Goal: Task Accomplishment & Management: Complete application form

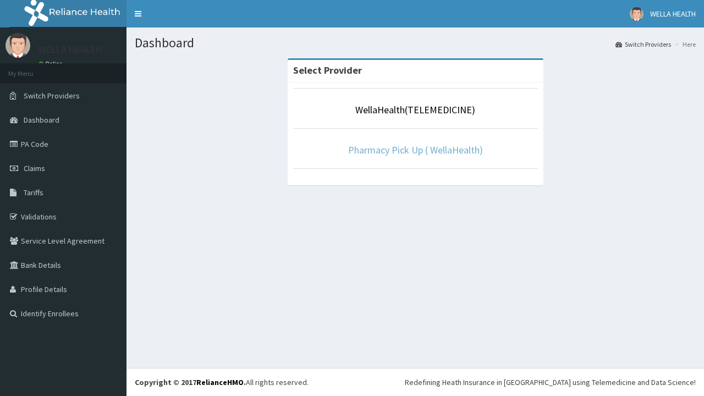
click at [415, 150] on link "Pharmacy Pick Up ( WellaHealth)" at bounding box center [415, 150] width 135 height 13
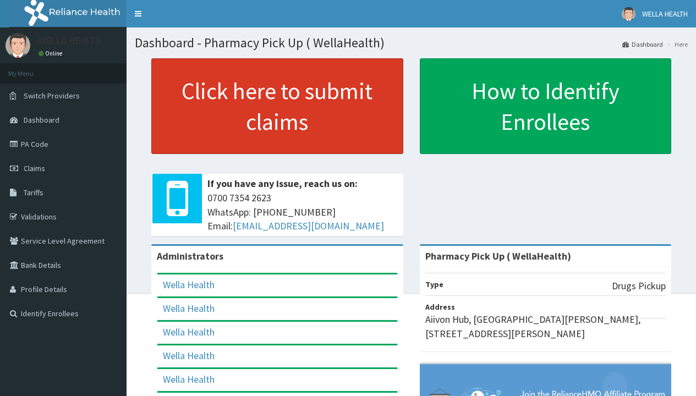
click at [277, 106] on link "Click here to submit claims" at bounding box center [277, 106] width 252 height 96
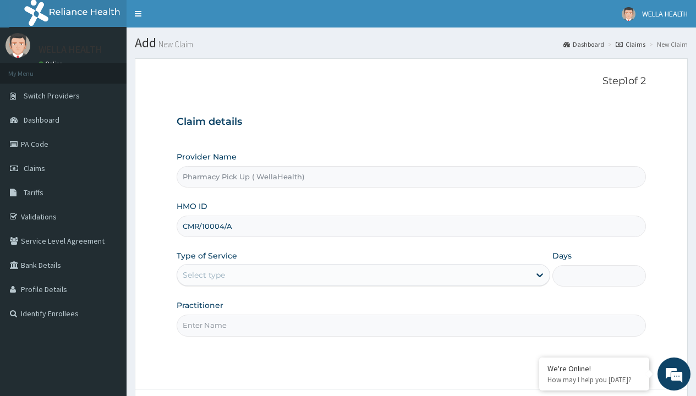
type input "CMR/10004/A"
type input "WellaHealth"
click at [203, 275] on div "Select type" at bounding box center [204, 274] width 42 height 11
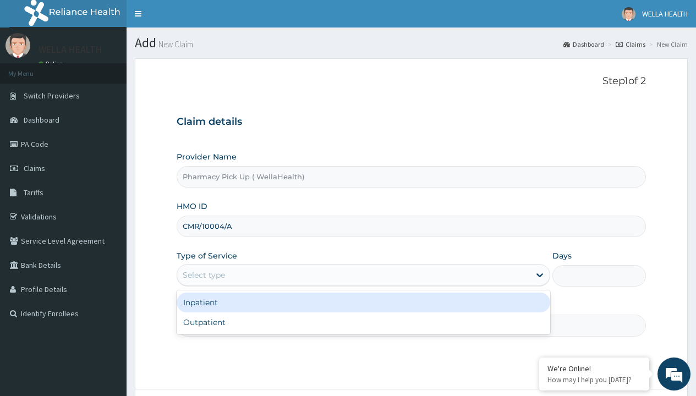
click at [363, 322] on div "Outpatient" at bounding box center [363, 322] width 373 height 20
type input "1"
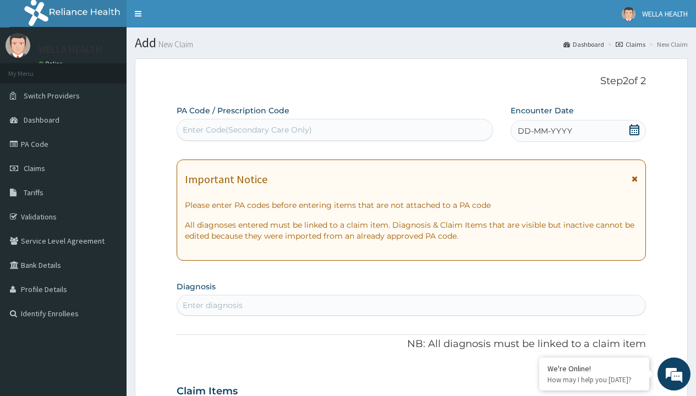
scroll to position [92, 0]
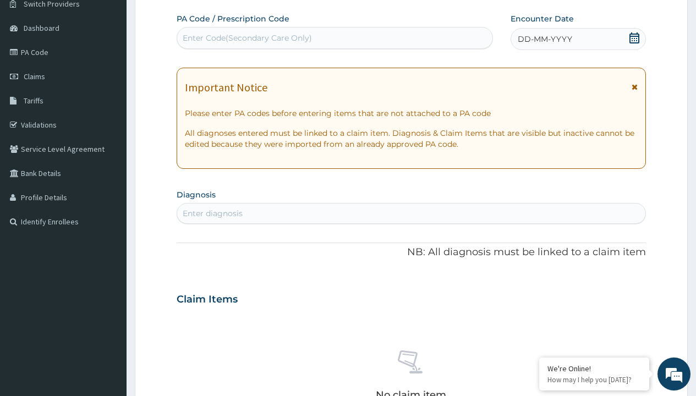
click at [544, 39] on span "DD-MM-YYYY" at bounding box center [544, 39] width 54 height 11
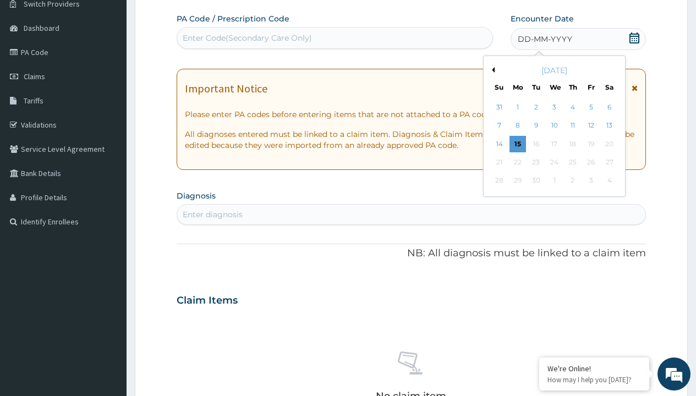
click at [491, 70] on button "Previous Month" at bounding box center [491, 69] width 5 height 5
click at [535, 144] on div "12" at bounding box center [535, 144] width 16 height 16
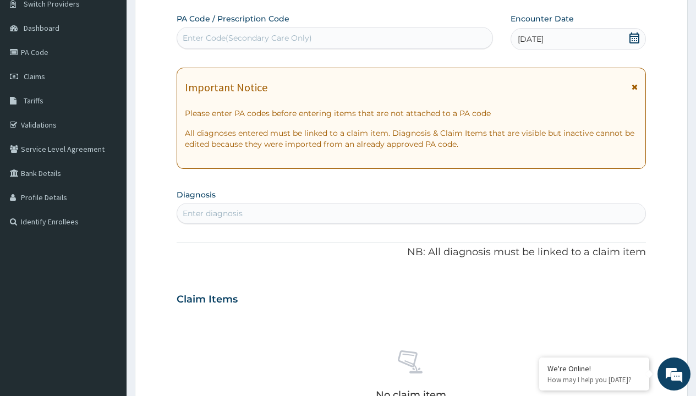
click at [246, 38] on div "Enter Code(Secondary Care Only)" at bounding box center [247, 37] width 129 height 11
type input "PRX/19183256"
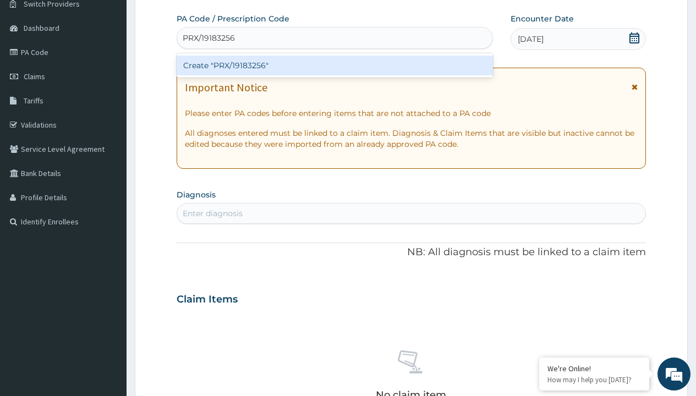
click at [334, 65] on div "Create "PRX/19183256"" at bounding box center [335, 66] width 316 height 20
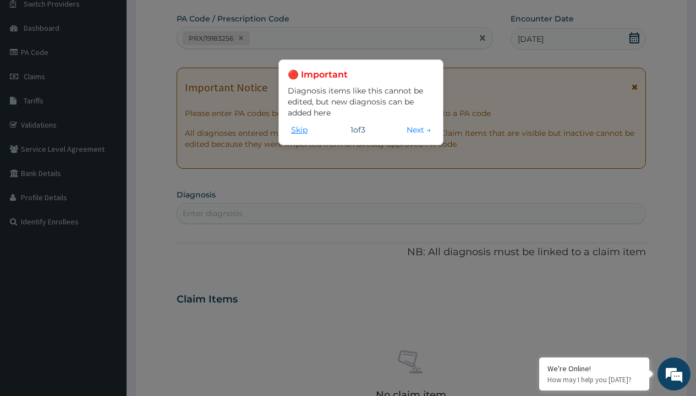
click at [299, 129] on button "Skip" at bounding box center [299, 130] width 23 height 12
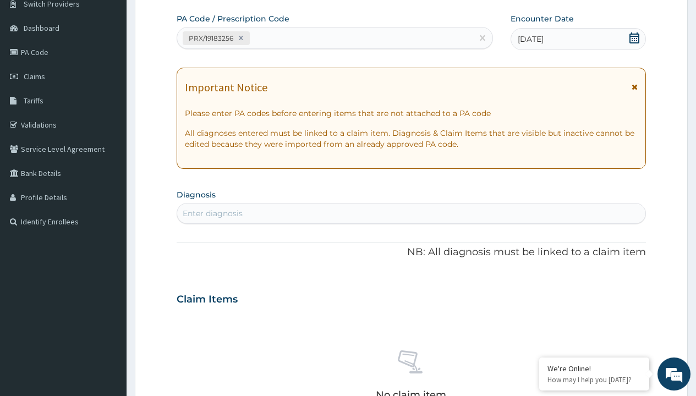
click at [212, 213] on div "Enter diagnosis" at bounding box center [213, 213] width 60 height 11
type input "prescription collected"
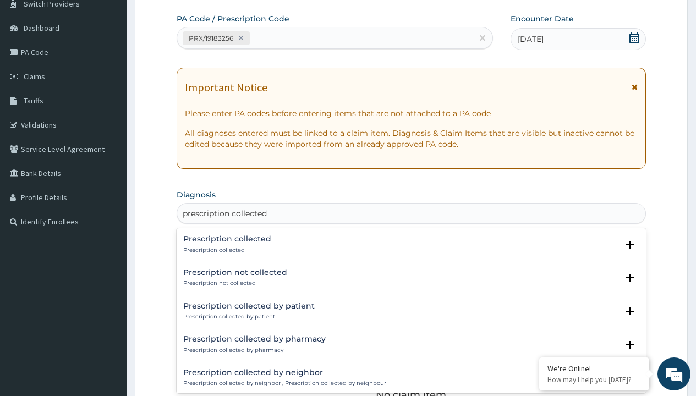
click at [225, 250] on p "Prescription collected" at bounding box center [227, 250] width 88 height 8
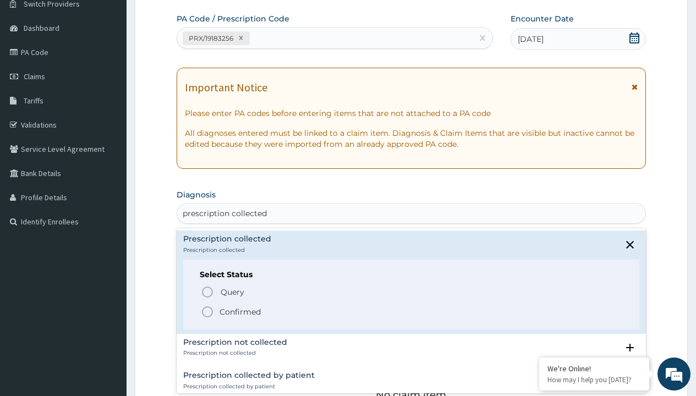
click at [240, 311] on p "Confirmed" at bounding box center [239, 311] width 41 height 11
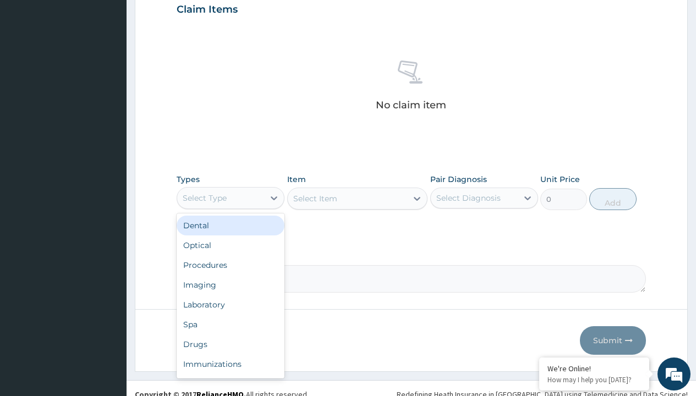
type input "procedures"
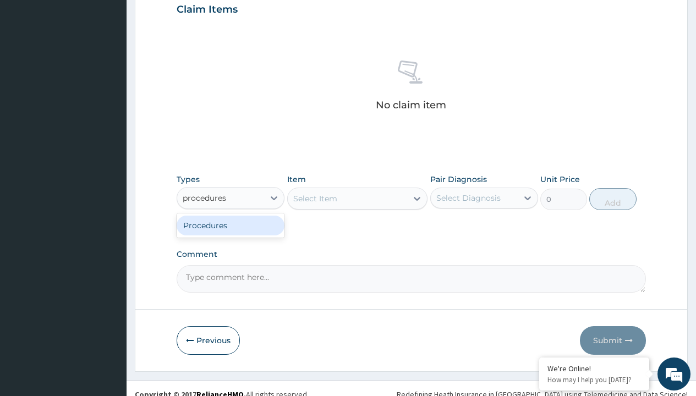
scroll to position [0, 0]
click at [230, 225] on div "Procedures" at bounding box center [231, 226] width 108 height 20
click at [315, 198] on div "Select Item" at bounding box center [315, 198] width 44 height 11
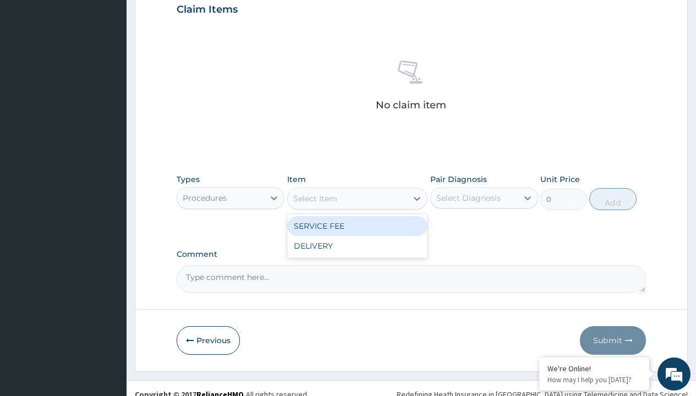
type input "service fee"
click at [357, 225] on div "SERVICE FEE" at bounding box center [357, 226] width 141 height 20
type input "100"
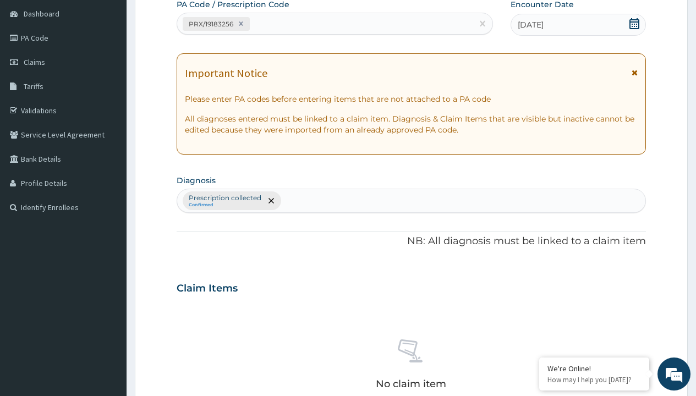
type input "prescription collected"
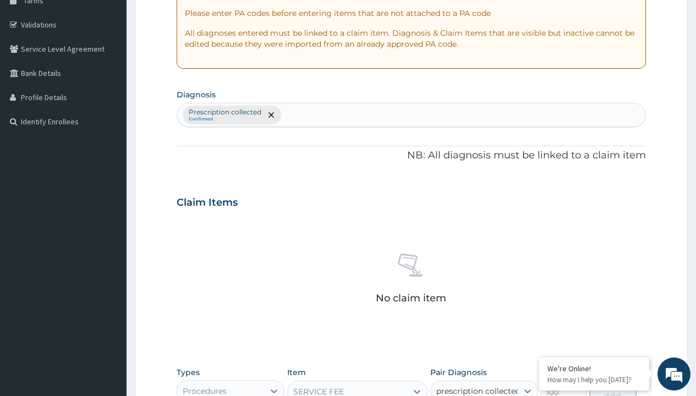
checkbox input "true"
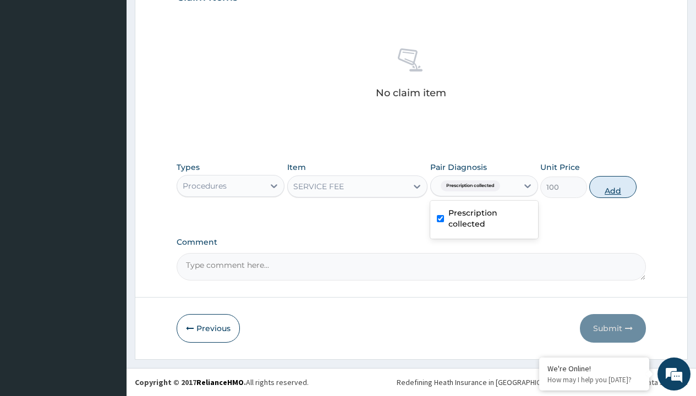
click at [613, 186] on button "Add" at bounding box center [612, 187] width 47 height 22
type input "0"
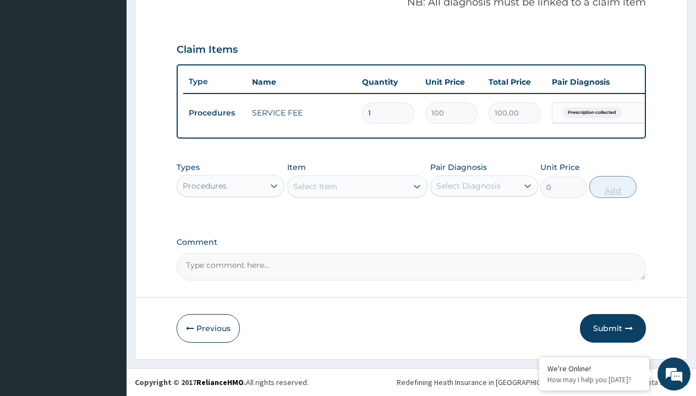
scroll to position [353, 0]
click at [205, 185] on div "Procedures" at bounding box center [205, 185] width 44 height 11
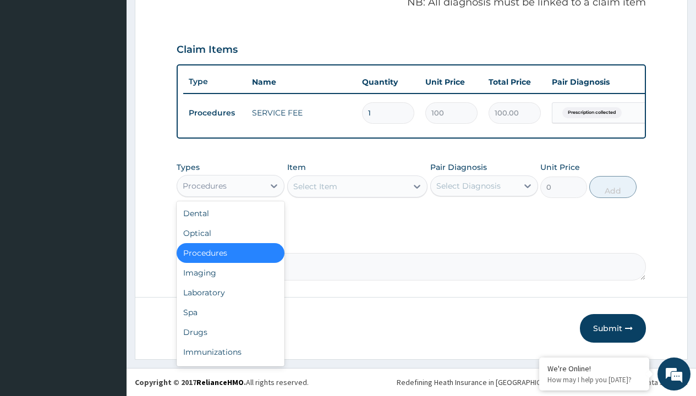
type input "drugs"
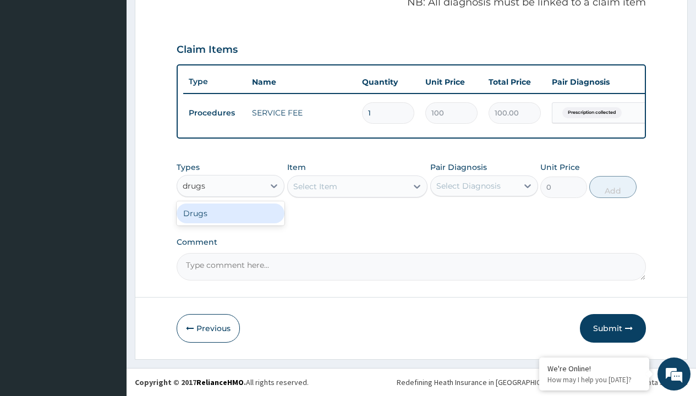
click at [230, 213] on div "Drugs" at bounding box center [231, 213] width 108 height 20
click at [315, 186] on div "Select Item" at bounding box center [357, 186] width 141 height 22
type input "artesunate injection (rekmal 30)"
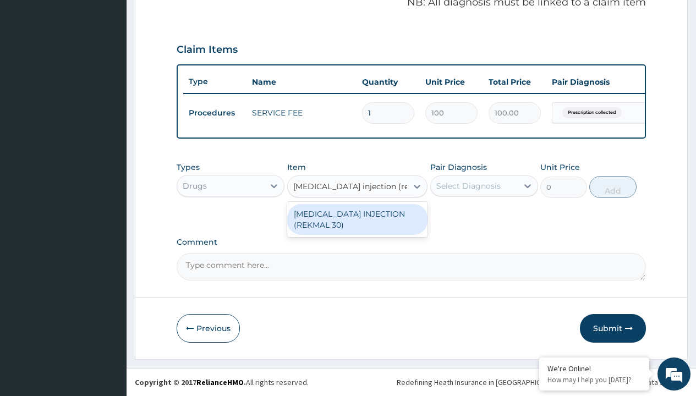
click at [357, 219] on div "ARTESUNATE INJECTION (REKMAL 30)" at bounding box center [357, 219] width 141 height 31
type input "1266.699951171875"
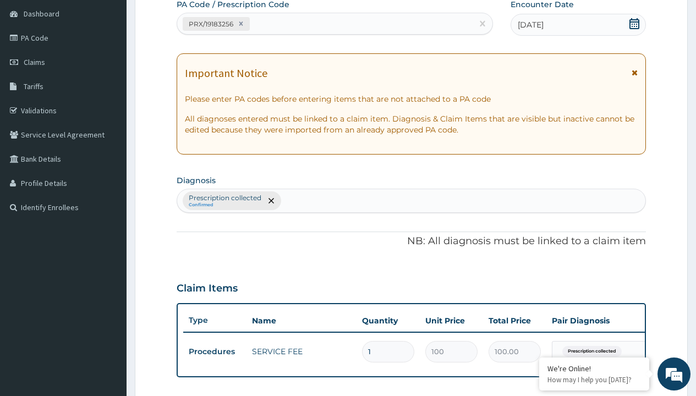
type input "prescription collected"
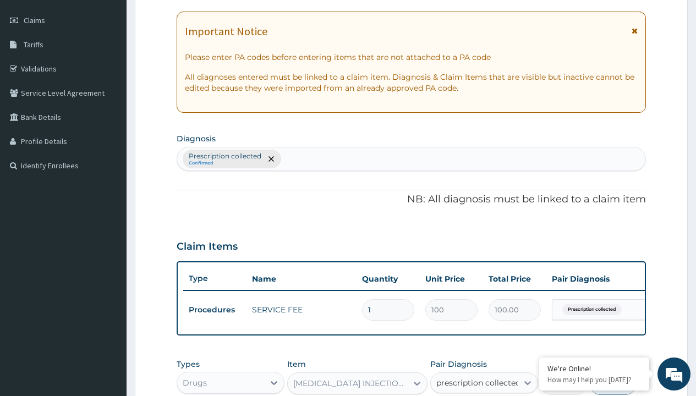
scroll to position [353, 0]
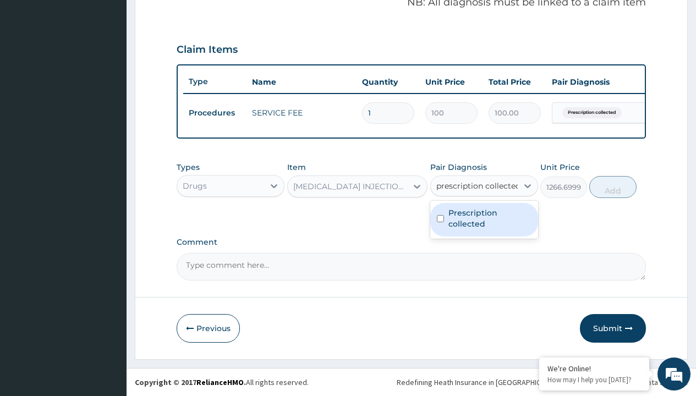
click at [483, 219] on label "Prescription collected" at bounding box center [489, 218] width 83 height 22
checkbox input "true"
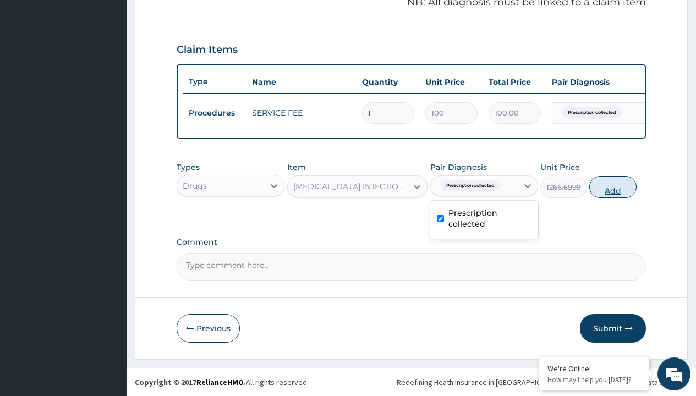
click at [613, 186] on button "Add" at bounding box center [612, 187] width 47 height 22
type input "0"
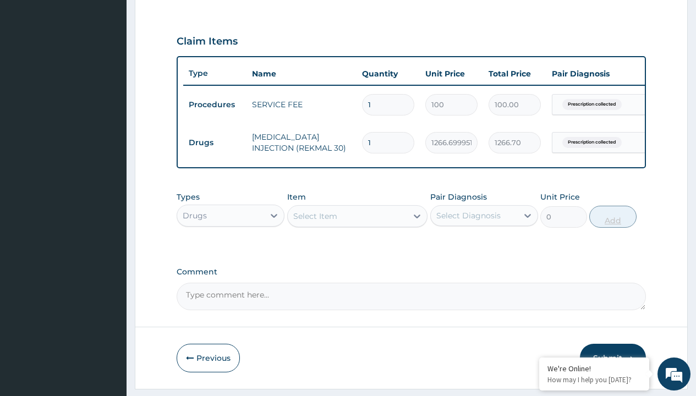
type input "8"
type input "10133.60"
type input "8"
click at [214, 142] on td "Drugs" at bounding box center [214, 143] width 63 height 20
type input "procedures"
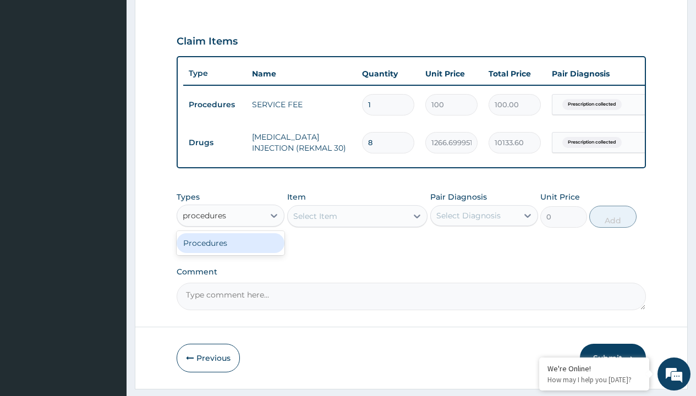
scroll to position [0, 0]
click at [230, 251] on div "Procedures" at bounding box center [231, 243] width 108 height 20
click at [315, 222] on div "Select Item" at bounding box center [315, 216] width 44 height 11
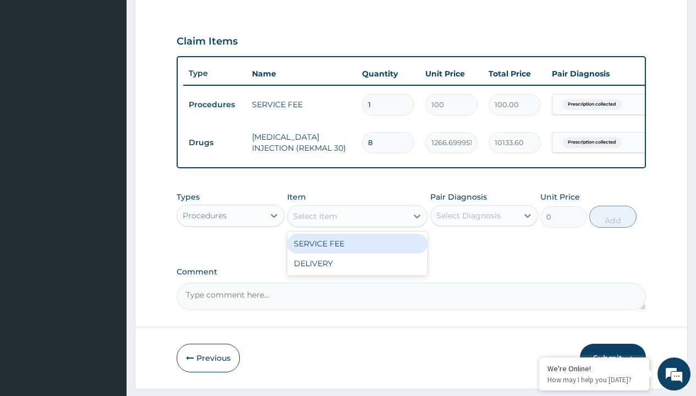
type input "delivery"
click at [357, 251] on div "DELIVERY" at bounding box center [357, 244] width 141 height 20
type input "2000"
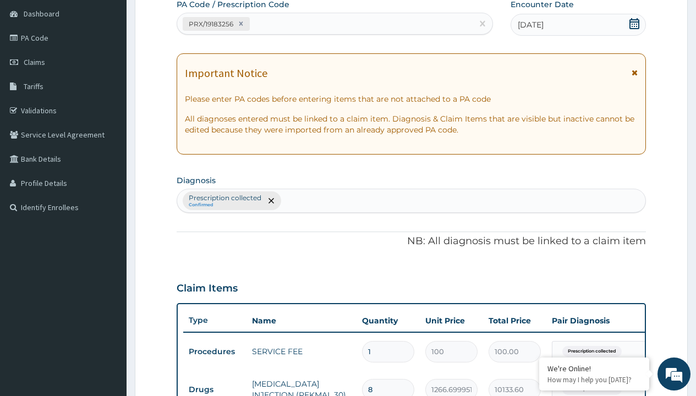
scroll to position [186, 0]
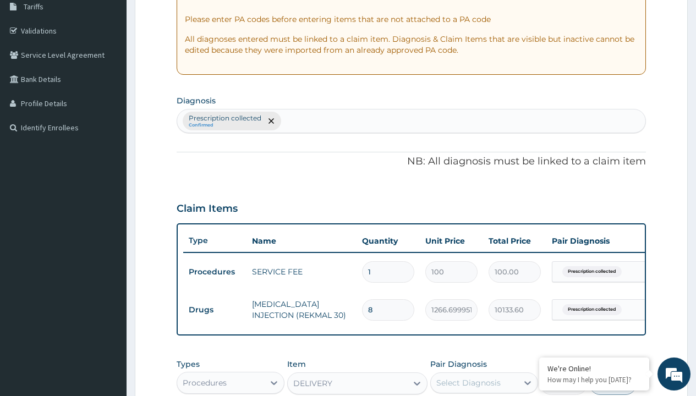
type input "prescription collected"
checkbox input "true"
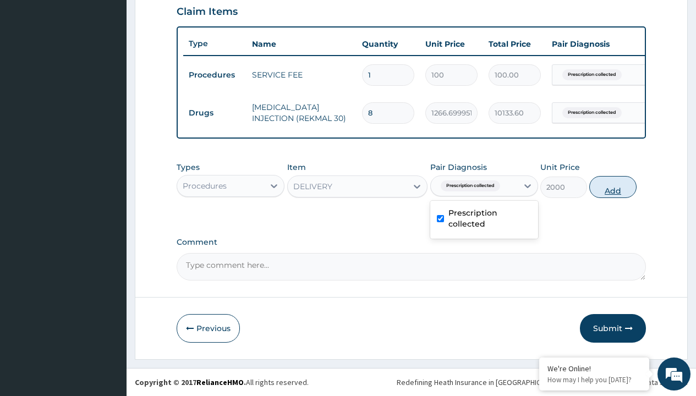
click at [613, 186] on button "Add" at bounding box center [612, 187] width 47 height 22
type input "0"
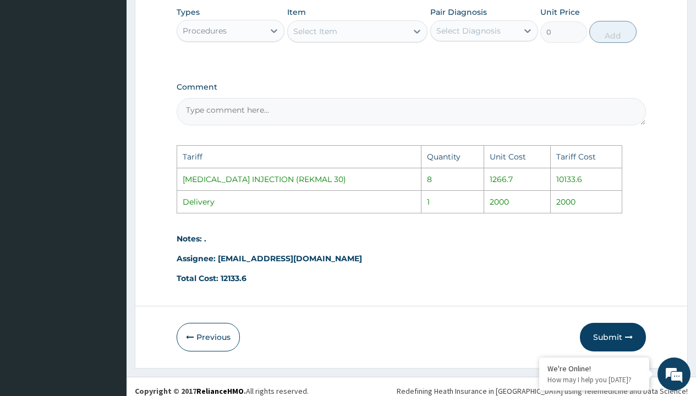
scroll to position [593, 0]
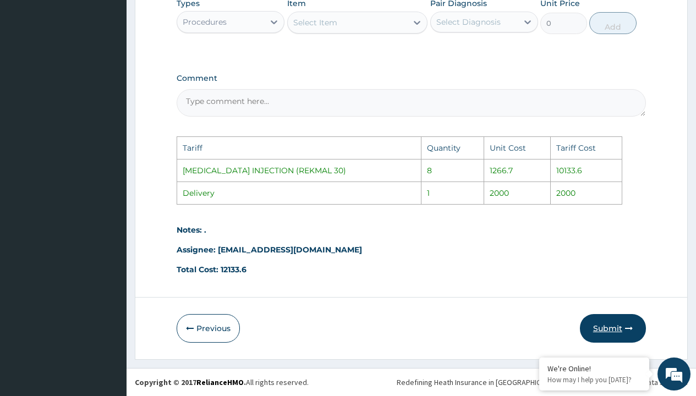
click at [613, 334] on button "Submit" at bounding box center [613, 328] width 66 height 29
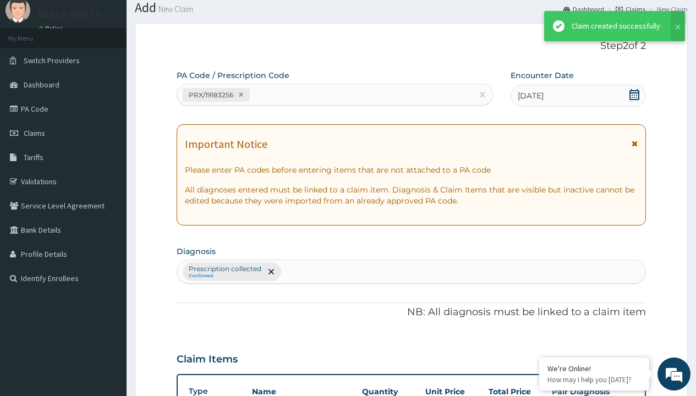
scroll to position [429, 0]
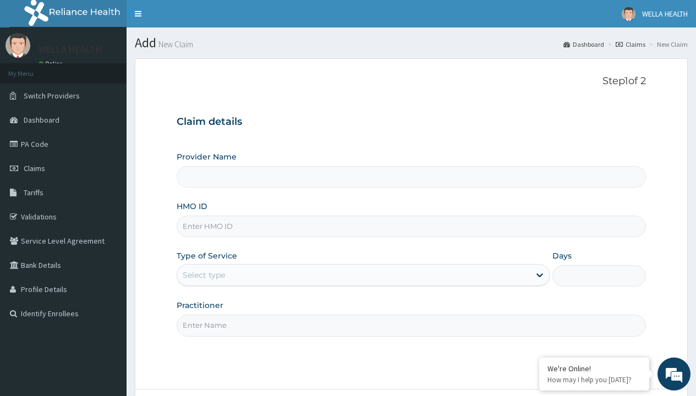
type input "Pharmacy Pick Up ( WellaHealth)"
type input "ENP/11351/E"
type input "WellaHealth"
click at [203, 275] on div "Select type" at bounding box center [204, 274] width 42 height 11
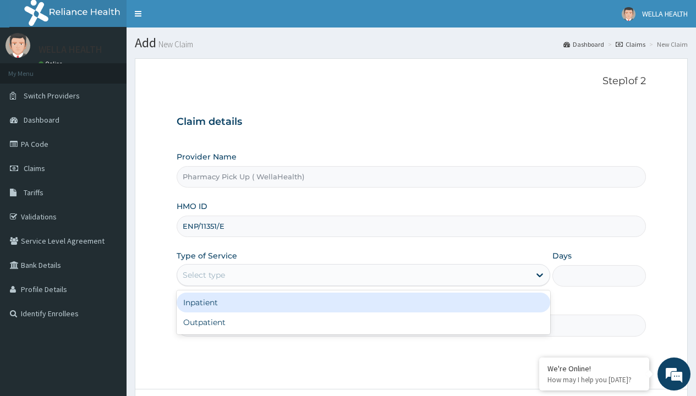
click at [363, 322] on div "Outpatient" at bounding box center [363, 322] width 373 height 20
type input "1"
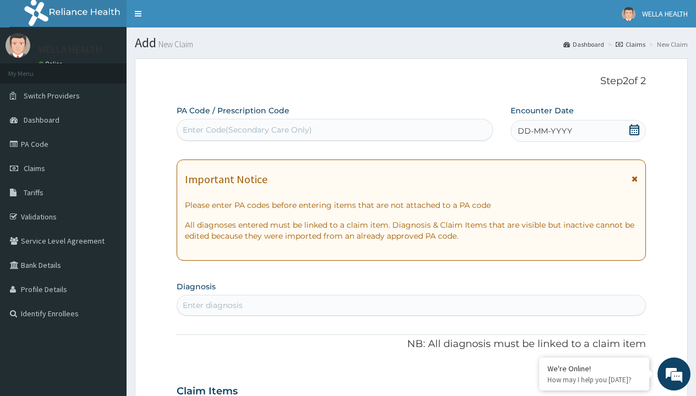
scroll to position [92, 0]
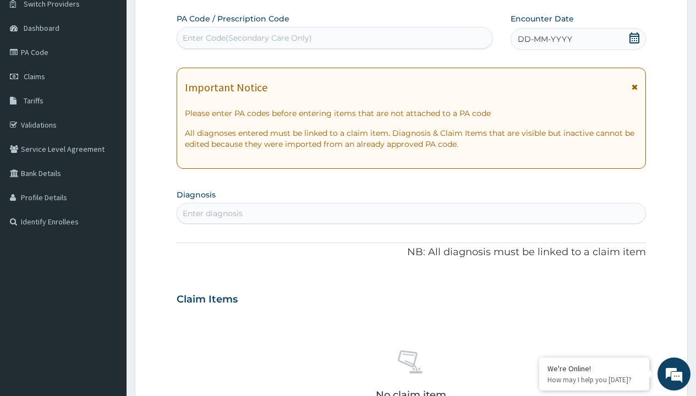
click at [544, 39] on span "DD-MM-YYYY" at bounding box center [544, 39] width 54 height 11
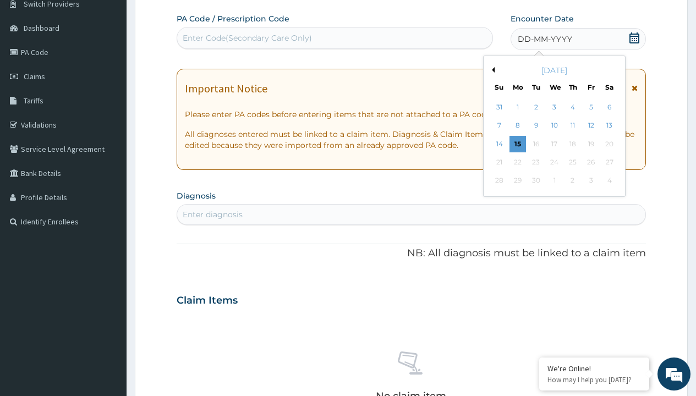
click at [491, 70] on button "Previous Month" at bounding box center [491, 69] width 5 height 5
click at [535, 144] on div "12" at bounding box center [535, 144] width 16 height 16
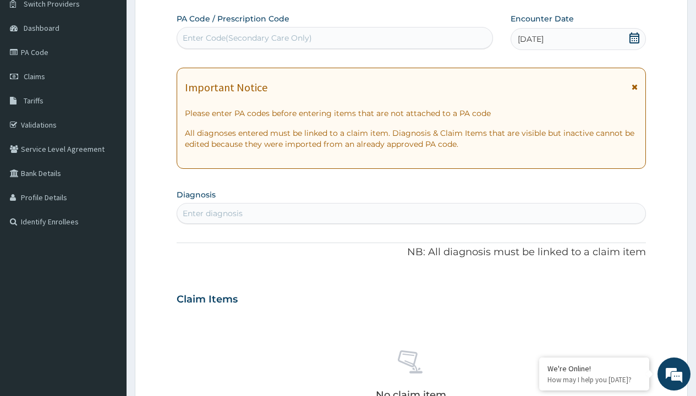
click at [212, 213] on div "Enter diagnosis" at bounding box center [213, 213] width 60 height 11
type input "prescription collected"
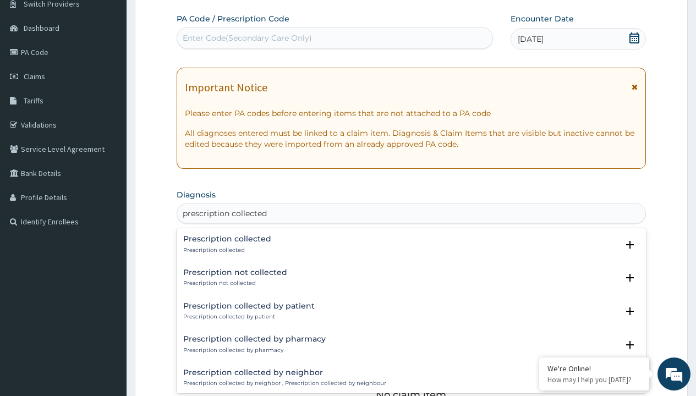
scroll to position [0, 0]
click at [225, 250] on p "Prescription collected" at bounding box center [227, 250] width 88 height 8
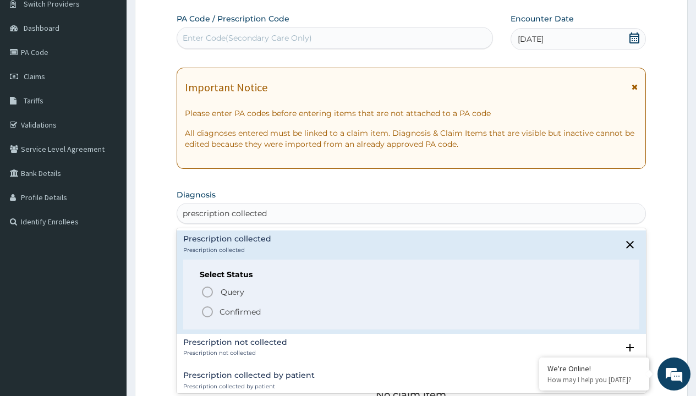
click at [240, 311] on p "Confirmed" at bounding box center [239, 311] width 41 height 11
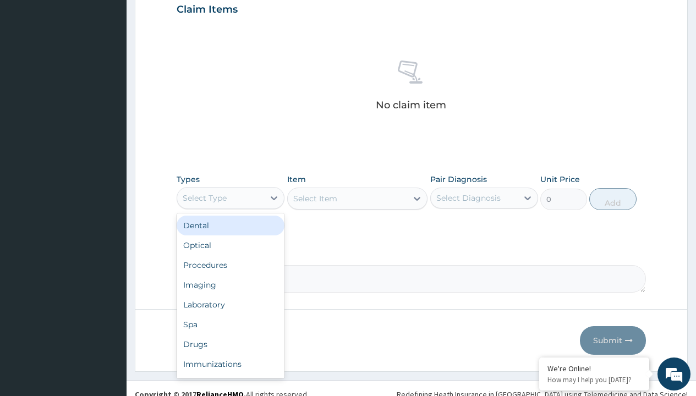
type input "procedures"
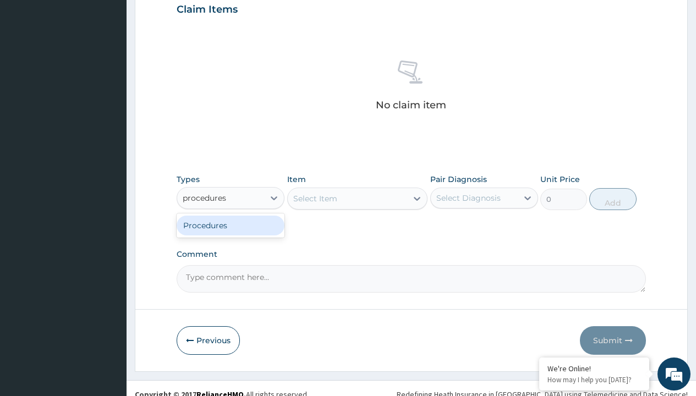
click at [230, 225] on div "Procedures" at bounding box center [231, 226] width 108 height 20
click at [315, 198] on div "Select Item" at bounding box center [357, 199] width 141 height 22
type input "service fee"
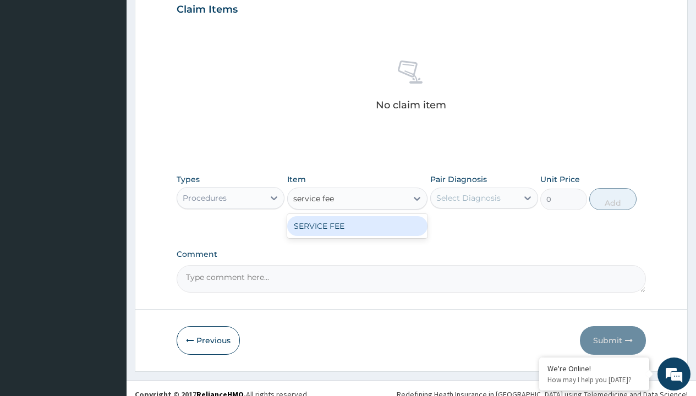
click at [357, 225] on div "SERVICE FEE" at bounding box center [357, 226] width 141 height 20
type input "100"
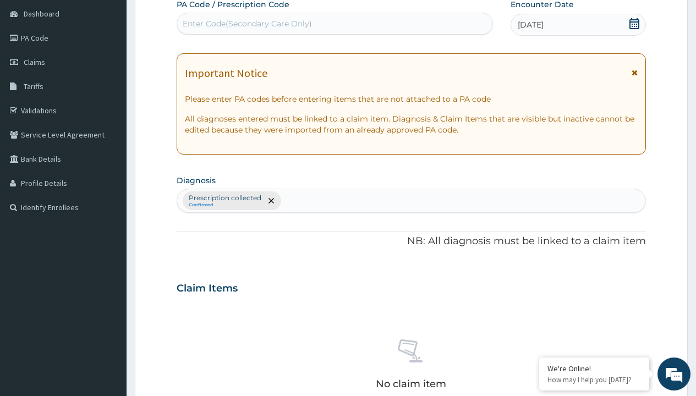
type input "prescription collected"
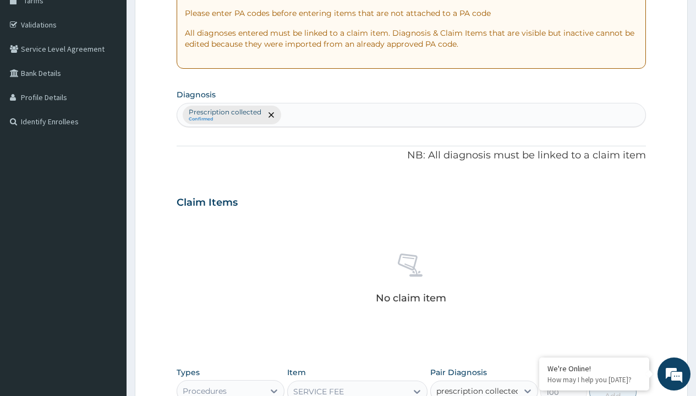
checkbox input "true"
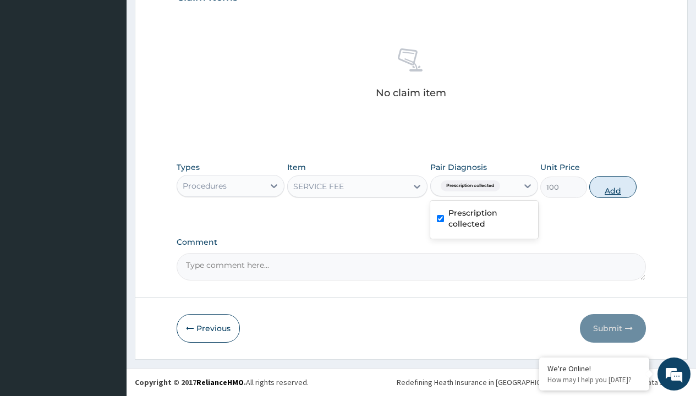
click at [613, 186] on button "Add" at bounding box center [612, 187] width 47 height 22
type input "0"
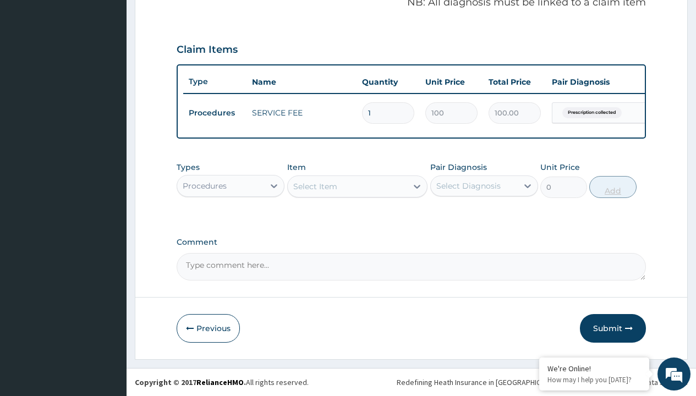
scroll to position [353, 0]
click at [205, 185] on div "Procedures" at bounding box center [205, 185] width 44 height 11
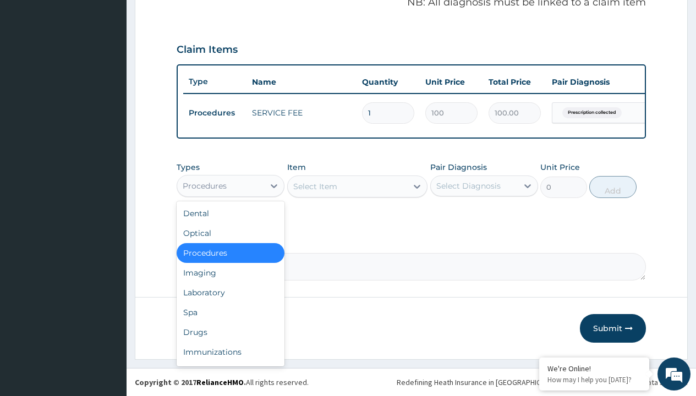
type input "drugs"
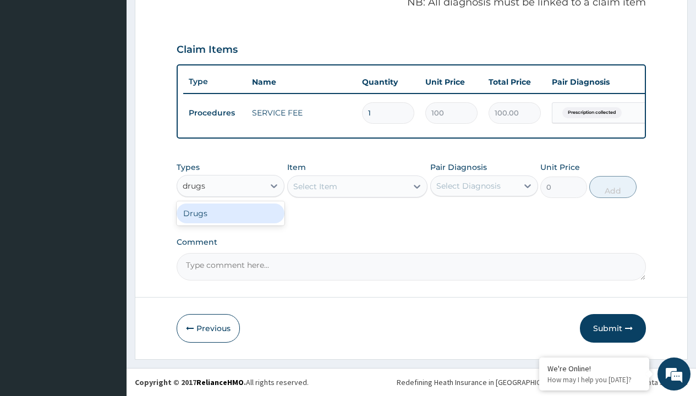
click at [230, 213] on div "Drugs" at bounding box center [231, 213] width 108 height 20
click at [315, 186] on div "Select Item" at bounding box center [357, 186] width 141 height 22
type input "camosunate adult x6"
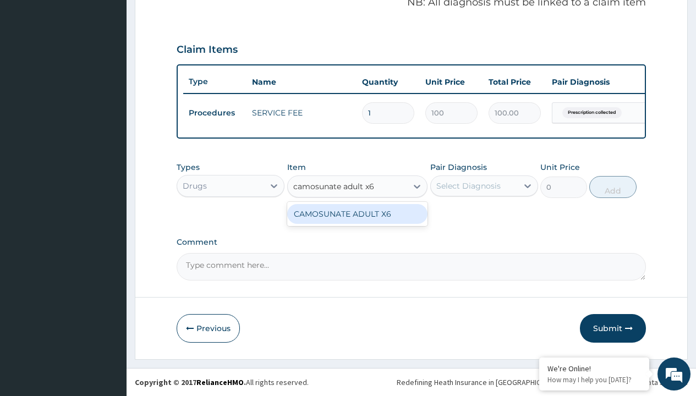
click at [357, 213] on div "CAMOSUNATE ADULT X6" at bounding box center [357, 214] width 141 height 20
type input "416.6700134277344"
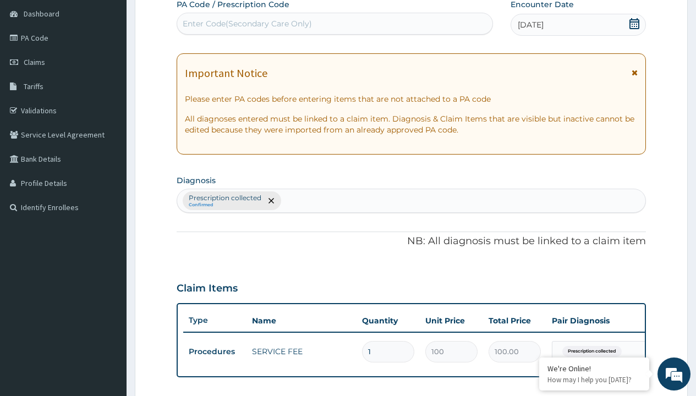
type input "prescription collected"
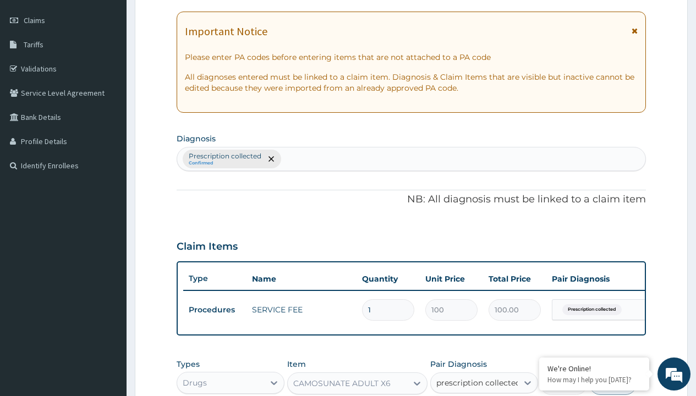
checkbox input "true"
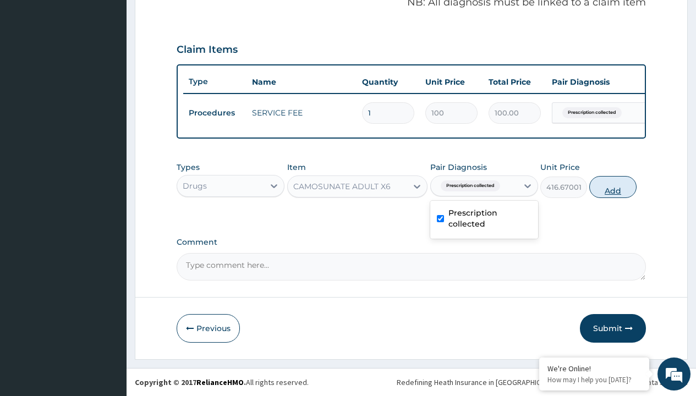
click at [613, 186] on button "Add" at bounding box center [612, 187] width 47 height 22
type input "0"
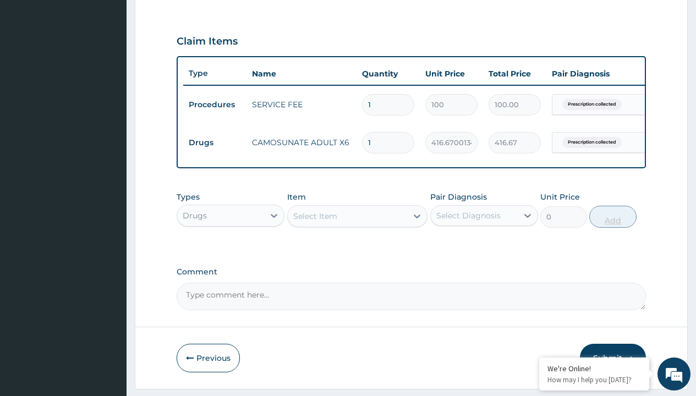
type input "6"
type input "2500.02"
type input "6"
click at [214, 142] on td "Drugs" at bounding box center [214, 143] width 63 height 20
type input "drugs"
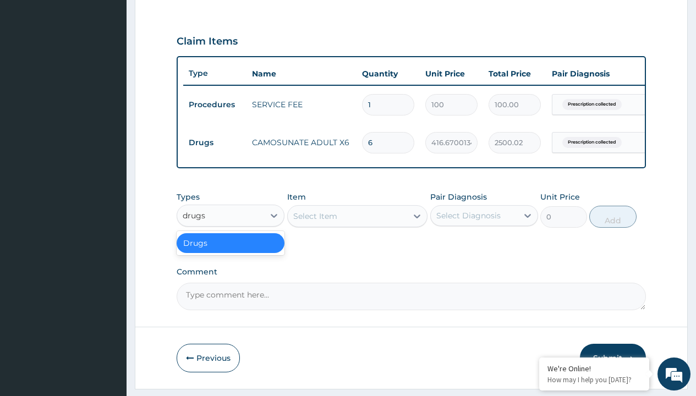
scroll to position [0, 0]
click at [230, 251] on div "Drugs" at bounding box center [231, 243] width 108 height 20
click at [315, 222] on div "Select Item" at bounding box center [315, 216] width 44 height 11
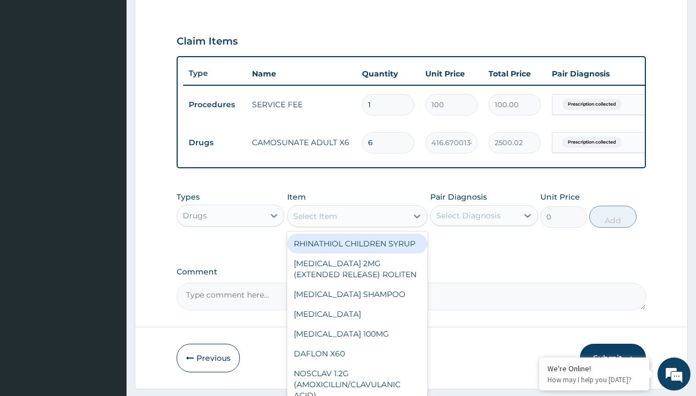
type input "cefuroxime 500mg x10"
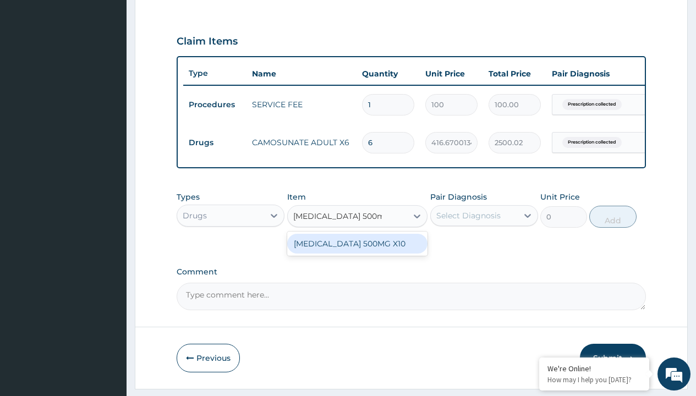
click at [357, 251] on div "CEFUROXIME 500MG X10" at bounding box center [357, 244] width 141 height 20
type input "630"
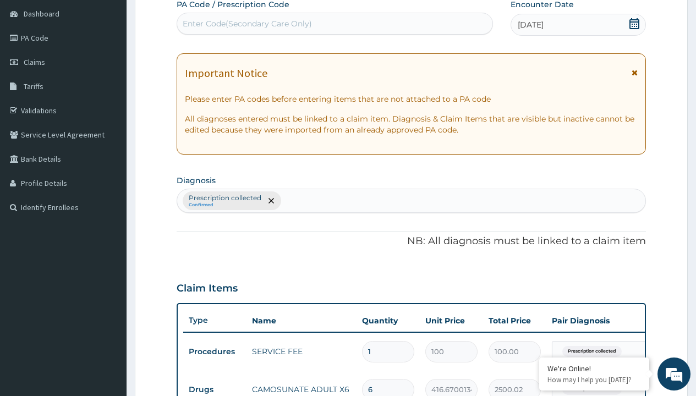
type input "prescription collected"
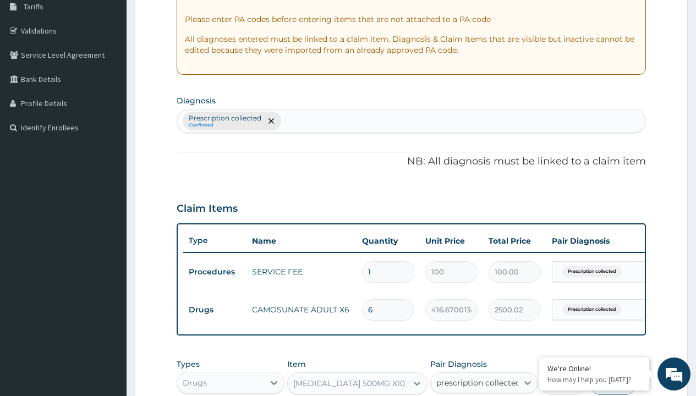
checkbox input "true"
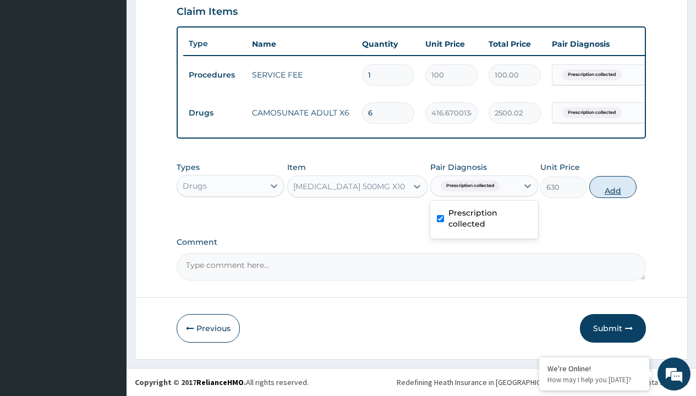
click at [613, 186] on button "Add" at bounding box center [612, 187] width 47 height 22
type input "0"
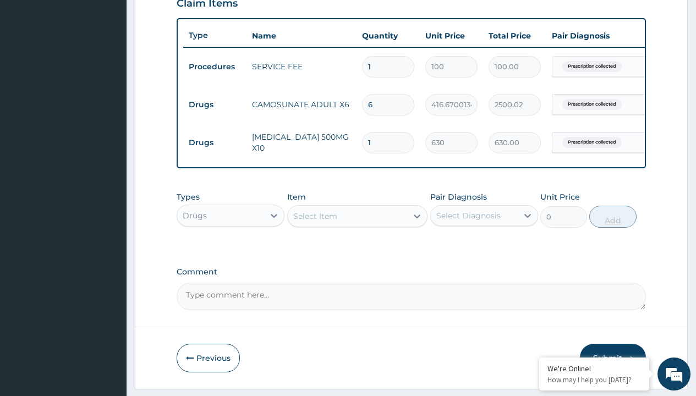
type input "10"
type input "6300.00"
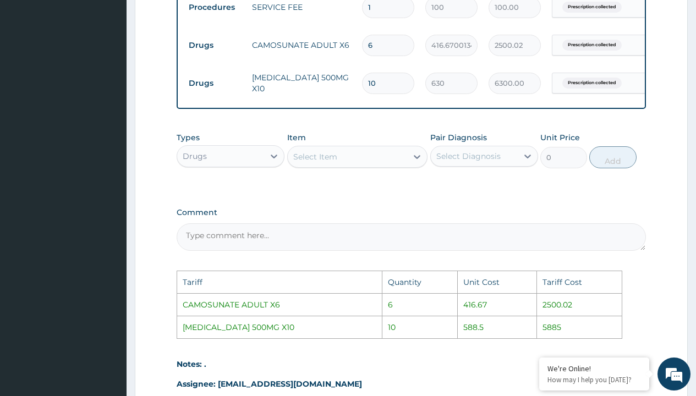
scroll to position [443, 0]
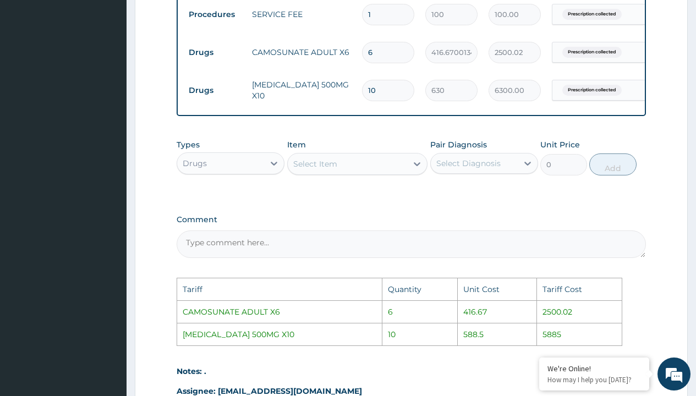
click at [385, 89] on input "10" at bounding box center [388, 90] width 52 height 21
type input "1"
type input "630.00"
type input "0.00"
type input "9"
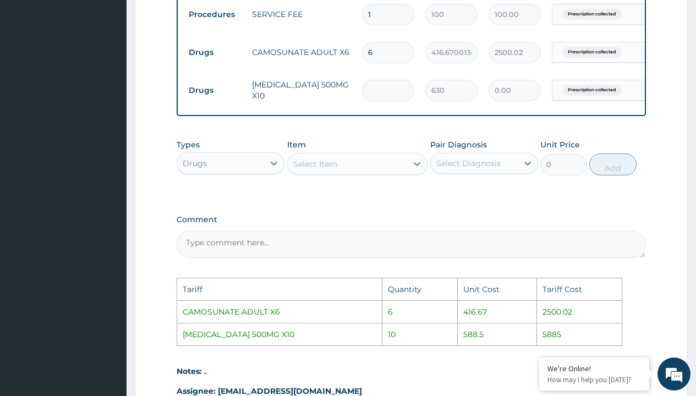
type input "5670.00"
type input "9"
click at [521, 150] on div "Pair Diagnosis Select Diagnosis" at bounding box center [484, 157] width 108 height 36
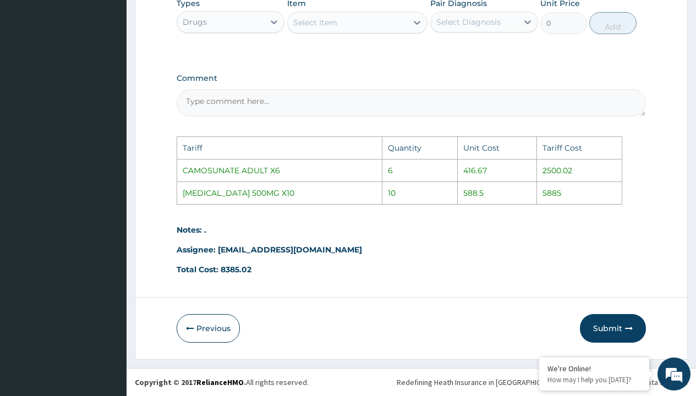
scroll to position [593, 0]
click at [599, 322] on button "Submit" at bounding box center [613, 328] width 66 height 29
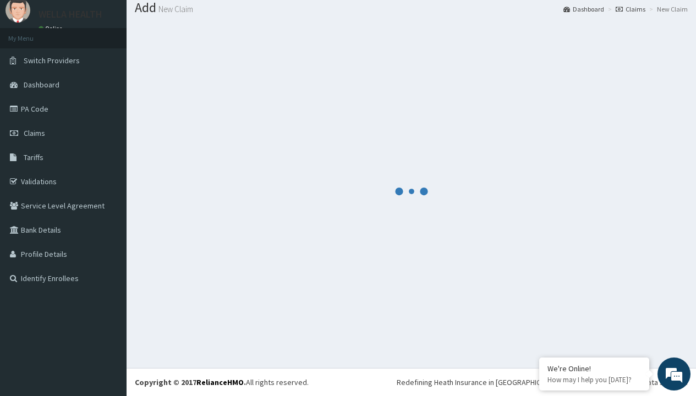
scroll to position [429, 0]
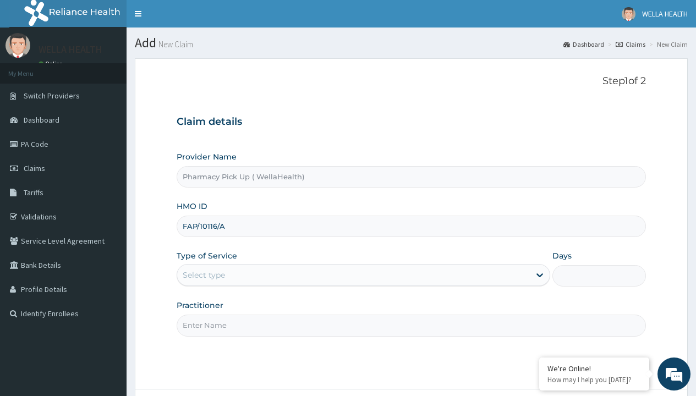
type input "FAP/10116/A"
type input "WellaHealth"
click at [203, 275] on div "Select type" at bounding box center [204, 274] width 42 height 11
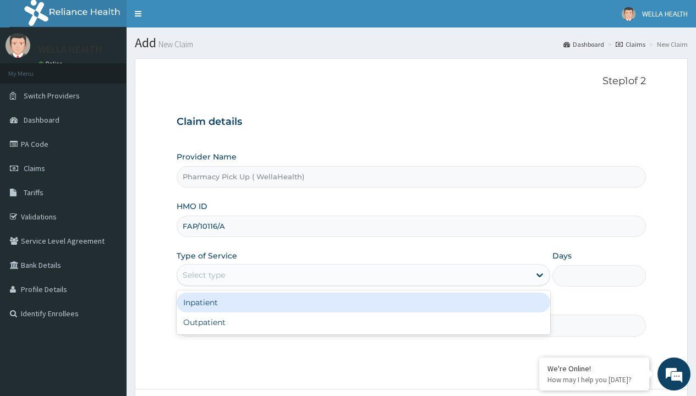
click at [363, 322] on div "Outpatient" at bounding box center [363, 322] width 373 height 20
type input "1"
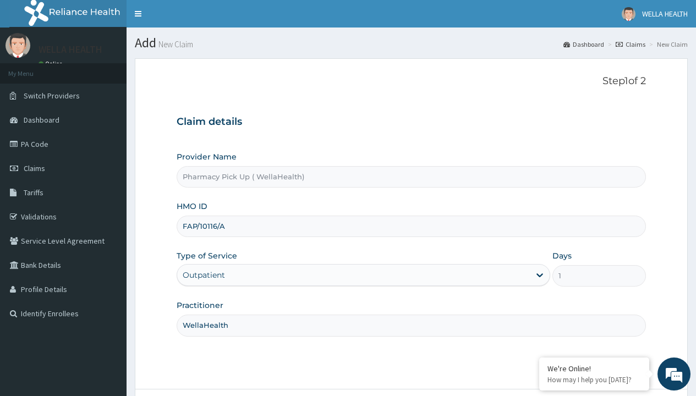
scroll to position [92, 0]
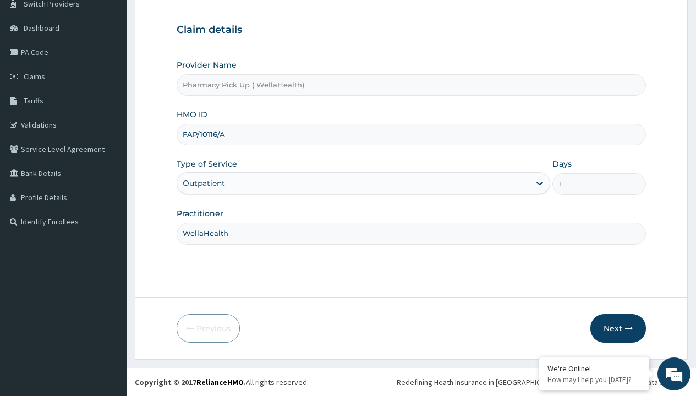
click at [617, 328] on button "Next" at bounding box center [618, 328] width 56 height 29
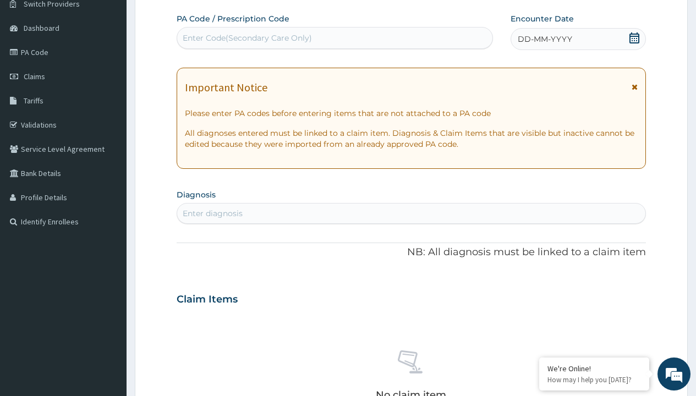
scroll to position [0, 0]
click at [544, 39] on span "DD-MM-YYYY" at bounding box center [544, 39] width 54 height 11
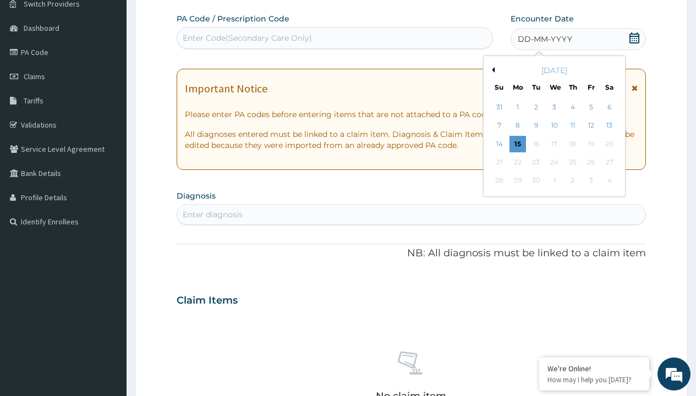
click at [491, 70] on button "Previous Month" at bounding box center [491, 69] width 5 height 5
click at [535, 144] on div "12" at bounding box center [535, 144] width 16 height 16
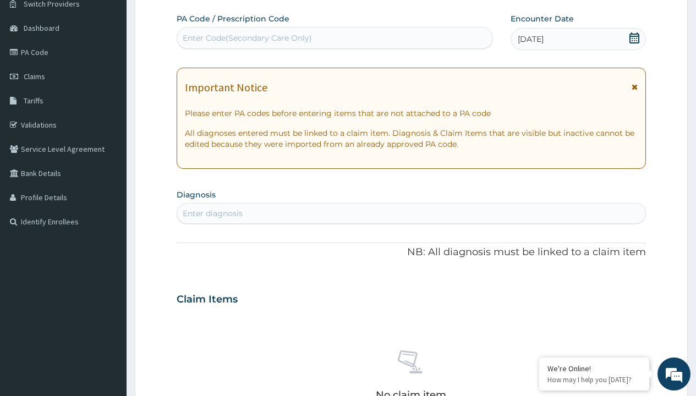
click at [212, 213] on div "Enter diagnosis" at bounding box center [213, 213] width 60 height 11
type input "prescription collected"
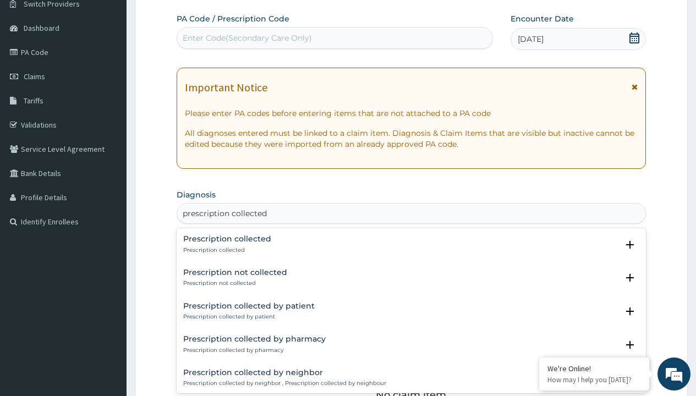
click at [225, 250] on p "Prescription collected" at bounding box center [227, 250] width 88 height 8
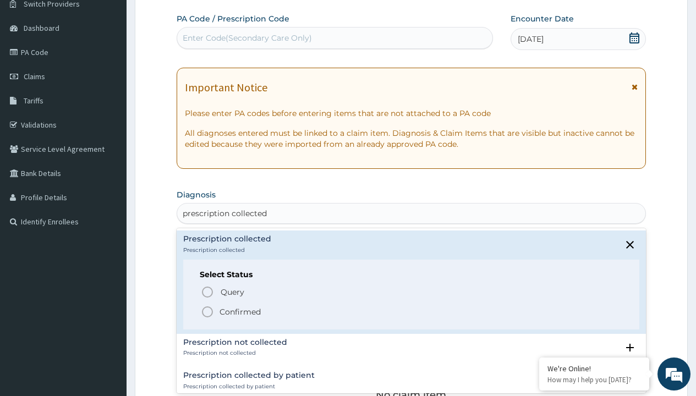
click at [240, 311] on p "Confirmed" at bounding box center [239, 311] width 41 height 11
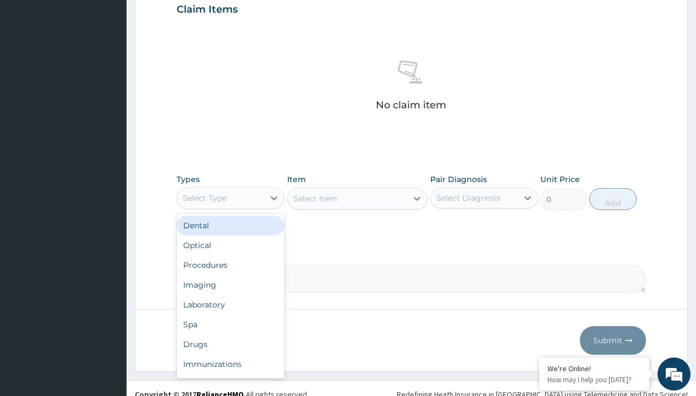
type input "procedures"
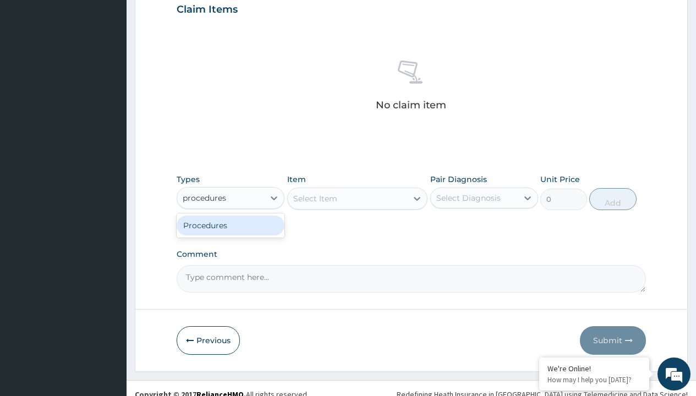
scroll to position [0, 0]
click at [230, 225] on div "Procedures" at bounding box center [231, 226] width 108 height 20
click at [315, 198] on div "Select Item" at bounding box center [315, 198] width 44 height 11
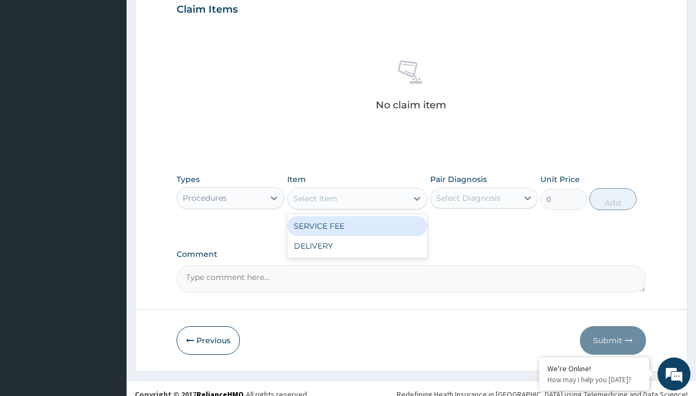
type input "service fee"
click at [357, 225] on div "SERVICE FEE" at bounding box center [357, 226] width 141 height 20
type input "100"
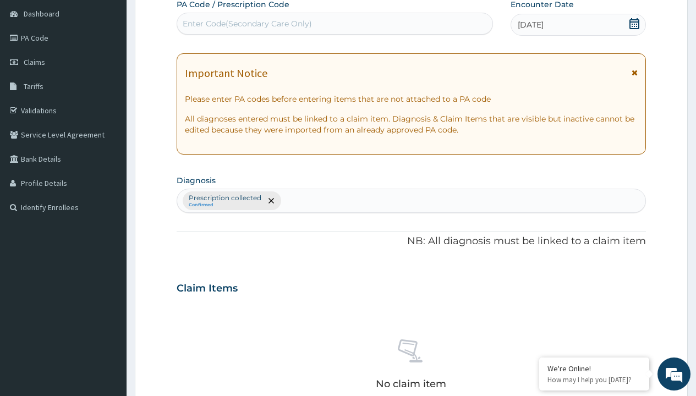
type input "prescription collected"
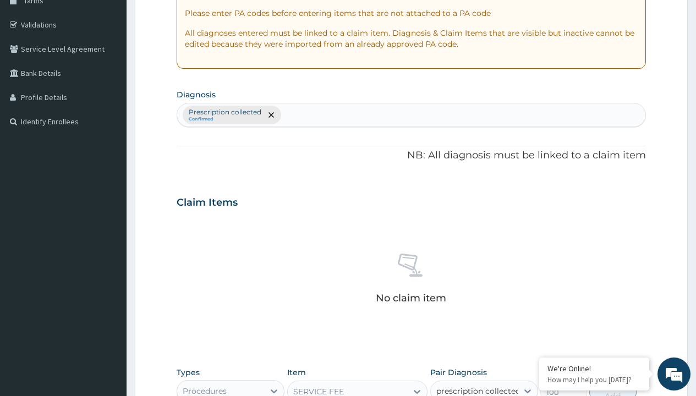
checkbox input "true"
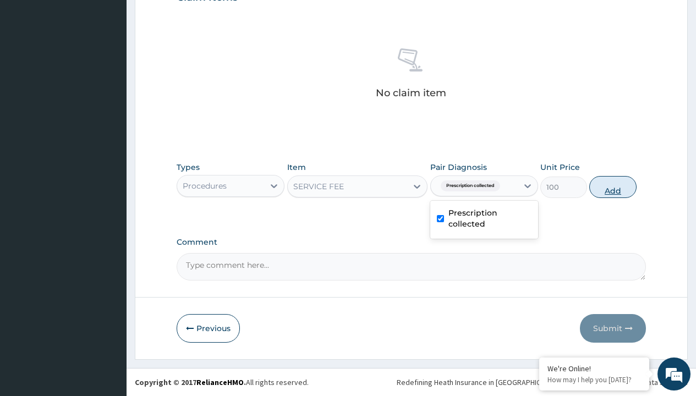
click at [613, 186] on button "Add" at bounding box center [612, 187] width 47 height 22
type input "0"
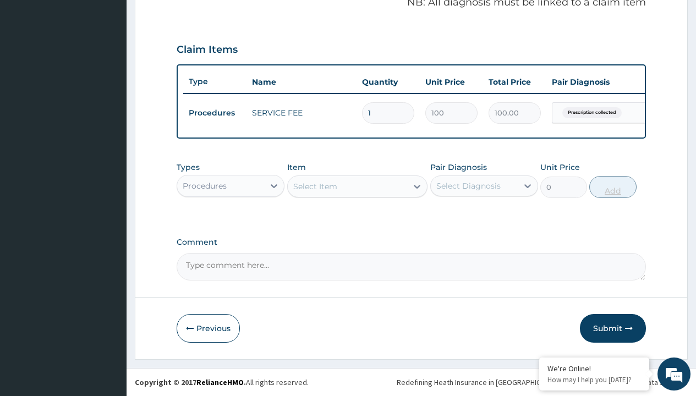
scroll to position [353, 0]
click at [205, 185] on div "Procedures" at bounding box center [205, 185] width 44 height 11
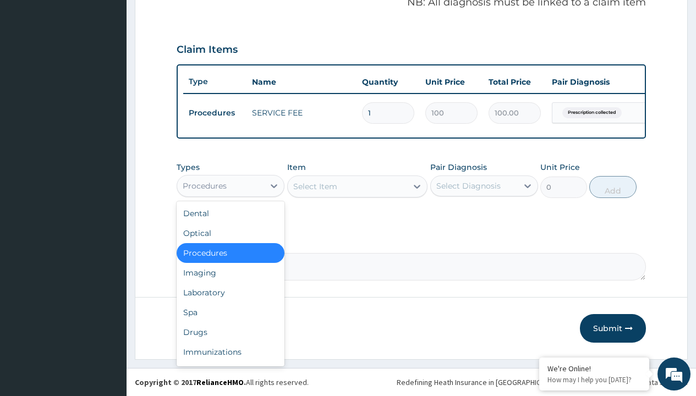
type input "drugs"
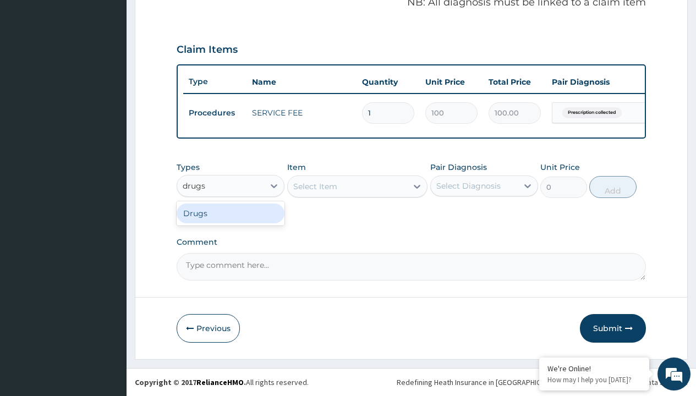
scroll to position [0, 0]
click at [230, 213] on div "Drugs" at bounding box center [231, 213] width 108 height 20
click at [315, 186] on div "Select Item" at bounding box center [357, 186] width 141 height 22
type input "atenolol (betafil) 50mg x 28"
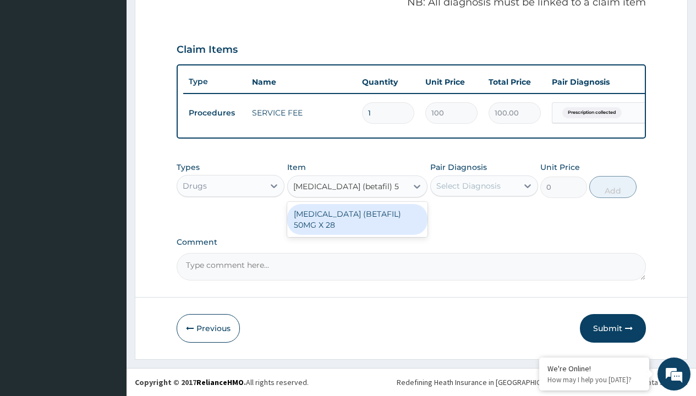
click at [357, 213] on div "ATENOLOL (BETAFIL) 50MG X 28" at bounding box center [357, 219] width 141 height 31
type input "2400"
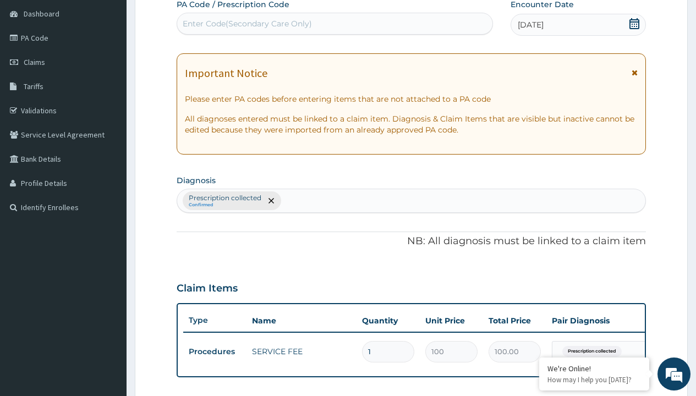
type input "prescription collected"
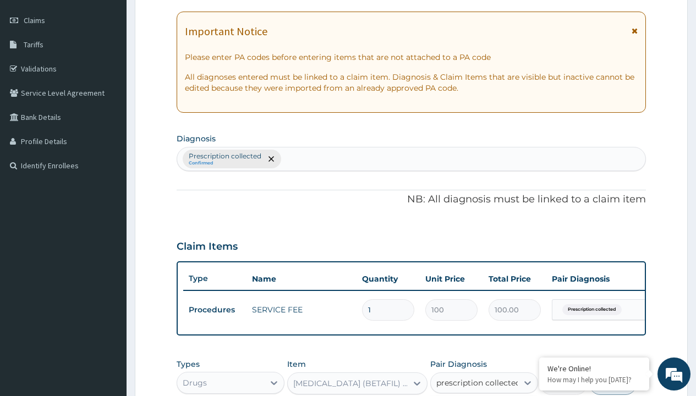
checkbox input "true"
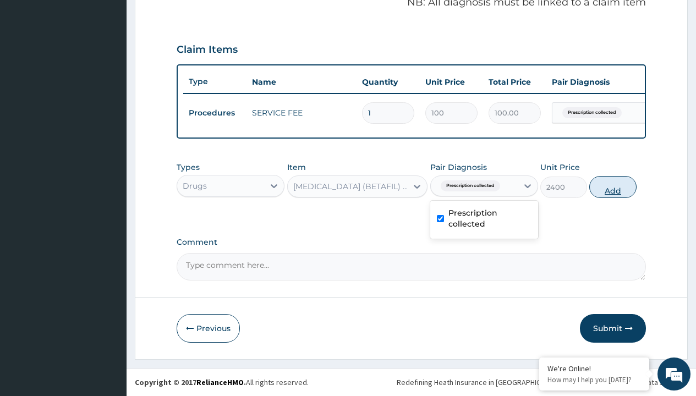
click at [613, 186] on button "Add" at bounding box center [612, 187] width 47 height 22
type input "0"
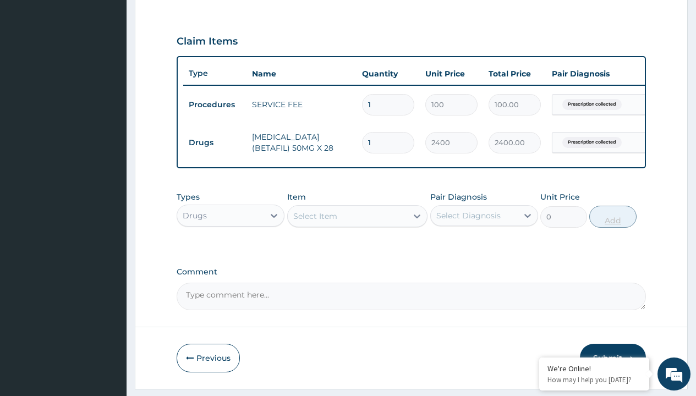
type input "28"
type input "67200.00"
type input "28"
click at [214, 142] on td "Drugs" at bounding box center [214, 143] width 63 height 20
type input "drugs"
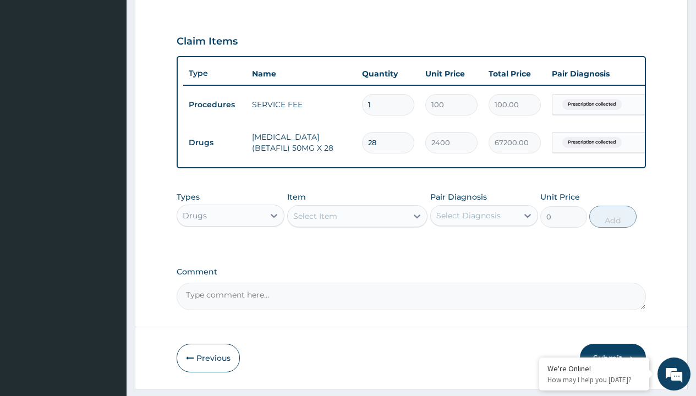
scroll to position [0, 0]
click at [230, 251] on div "Drugs" at bounding box center [231, 243] width 108 height 20
click at [315, 222] on div "Select Item" at bounding box center [315, 216] width 44 height 11
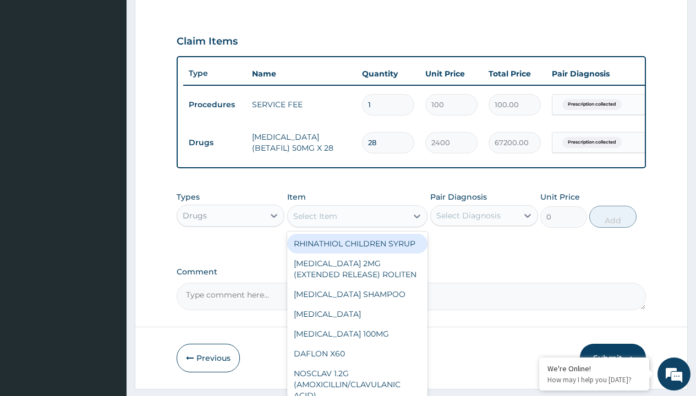
type input "amlodipine 10mg (teva) x28"
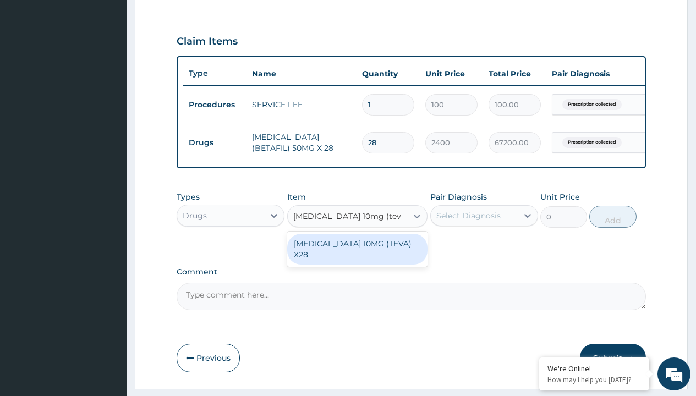
click at [357, 251] on div "AMLODIPINE 10MG (TEVA) X28" at bounding box center [357, 249] width 141 height 31
type input "98.4000015258789"
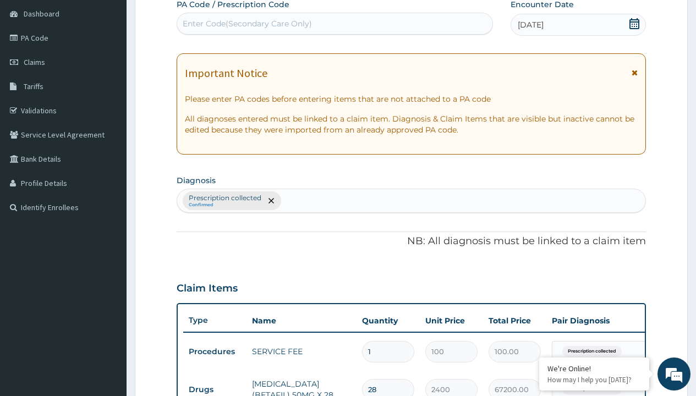
type input "prescription collected"
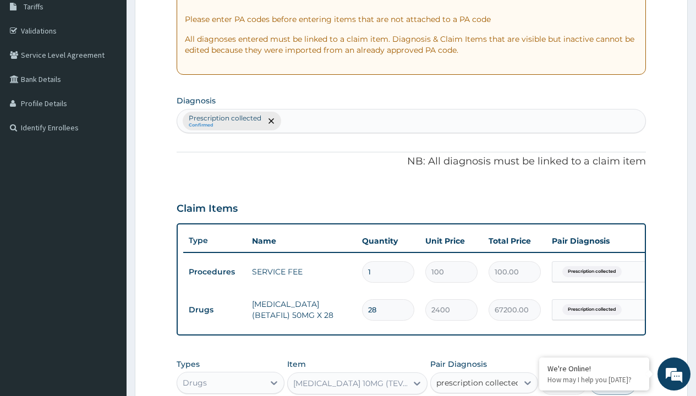
checkbox input "true"
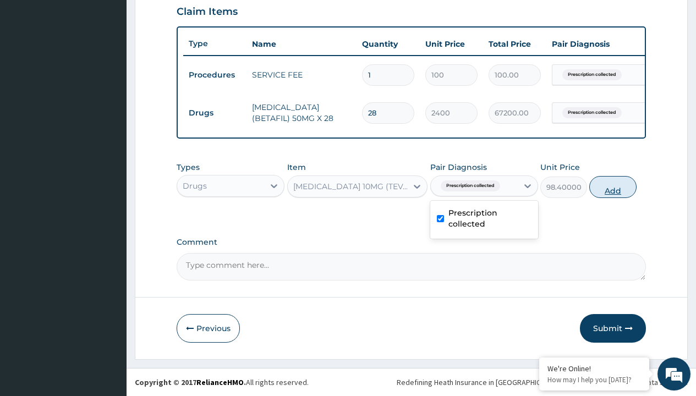
click at [613, 186] on button "Add" at bounding box center [612, 187] width 47 height 22
type input "0"
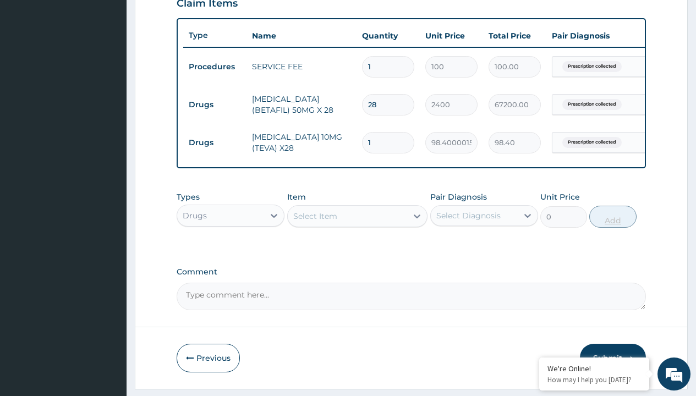
type input "28"
type input "2755.20"
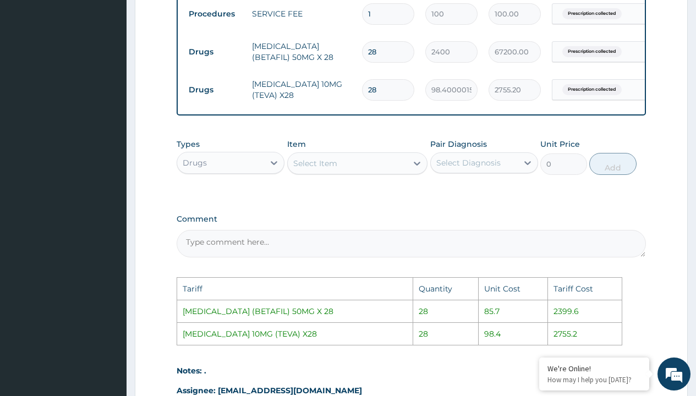
scroll to position [445, 0]
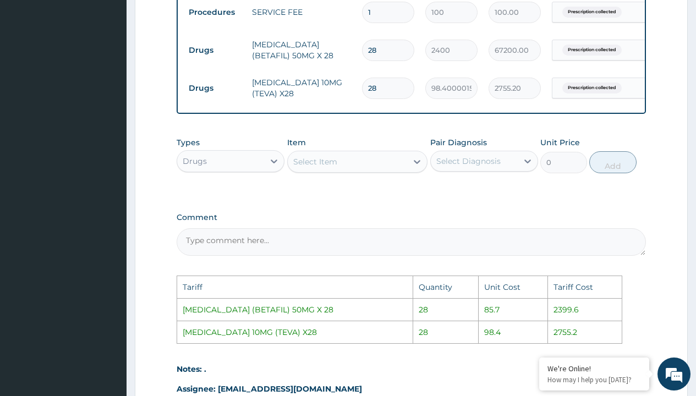
type input "28"
click at [378, 51] on input "28" at bounding box center [388, 50] width 52 height 21
type input "2"
type input "4800.00"
type input "0.00"
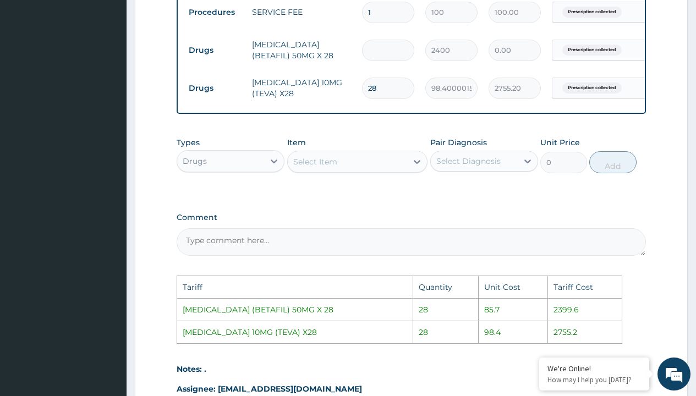
type input "1"
type input "2400.00"
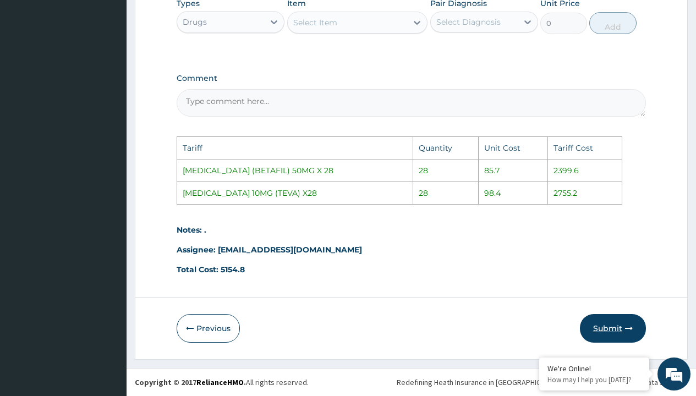
type input "1"
click at [592, 319] on button "Submit" at bounding box center [613, 328] width 66 height 29
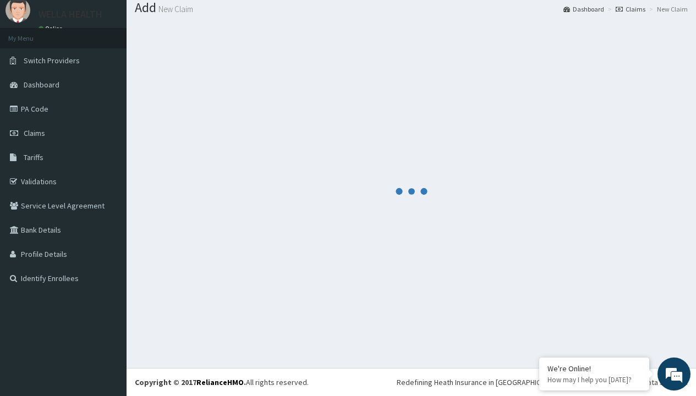
scroll to position [429, 0]
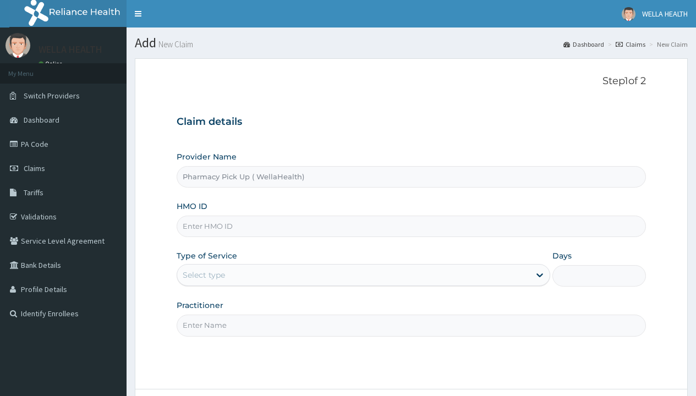
type input "Pharmacy Pick Up ( WellaHealth)"
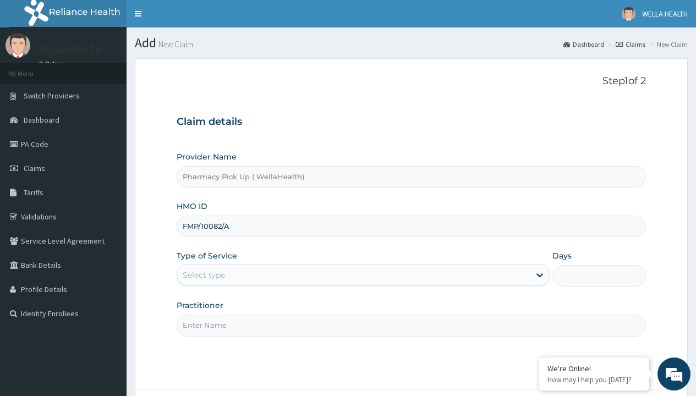
type input "FMP/10082/A"
type input "WellaHealth"
click at [203, 275] on div "Select type" at bounding box center [204, 274] width 42 height 11
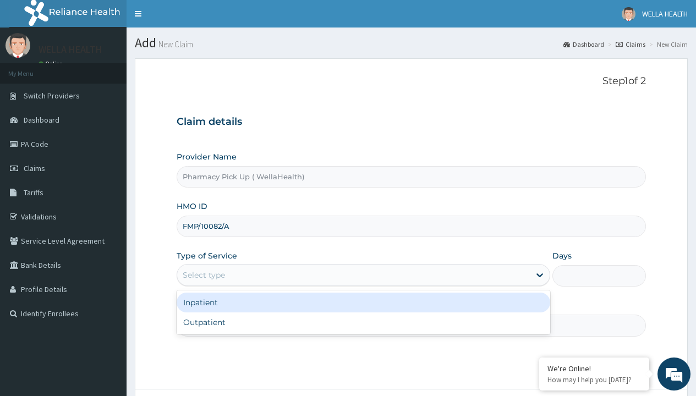
click at [363, 322] on div "Outpatient" at bounding box center [363, 322] width 373 height 20
type input "1"
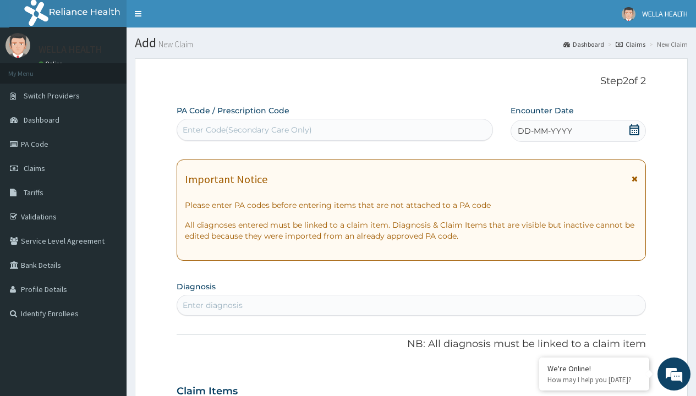
scroll to position [92, 0]
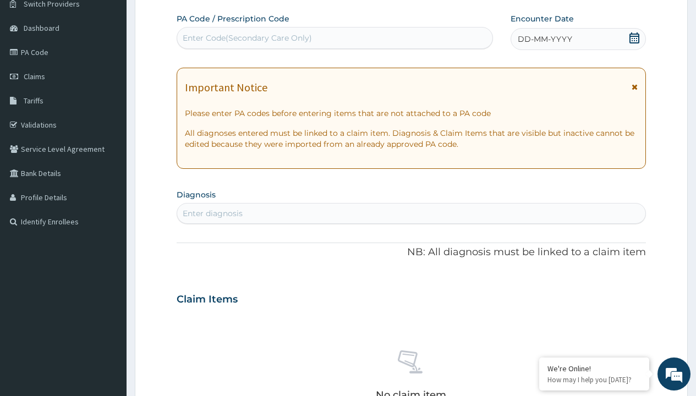
click at [544, 39] on span "DD-MM-YYYY" at bounding box center [544, 39] width 54 height 11
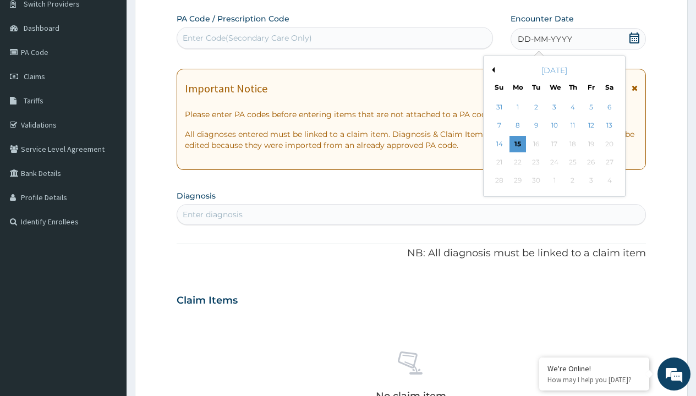
click at [491, 70] on button "Previous Month" at bounding box center [491, 69] width 5 height 5
click at [535, 144] on div "12" at bounding box center [535, 144] width 16 height 16
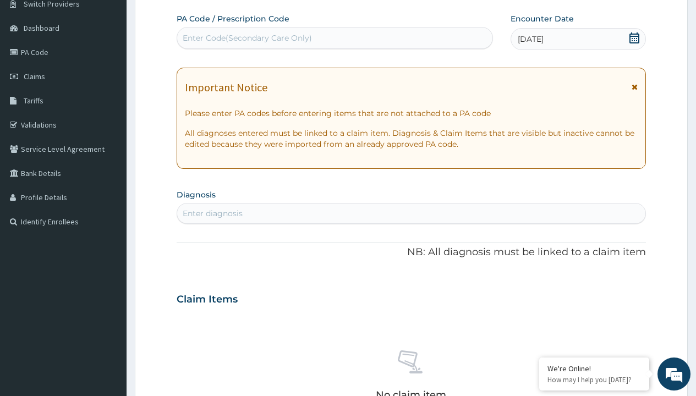
click at [246, 38] on div "Enter Code(Secondary Care Only)" at bounding box center [247, 37] width 129 height 11
type input "PRX/072FAE22"
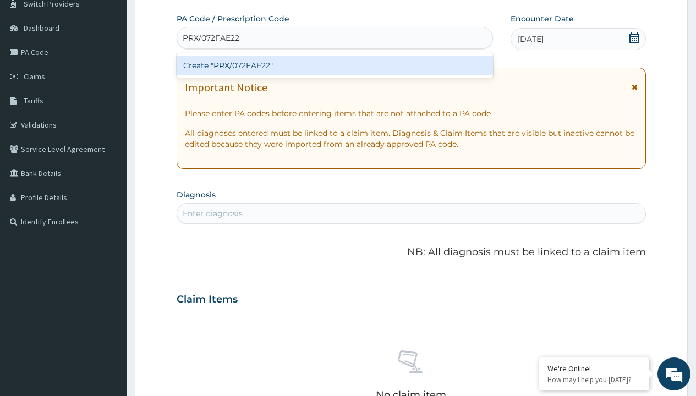
click at [334, 65] on div "Create "PRX/072FAE22"" at bounding box center [335, 66] width 316 height 20
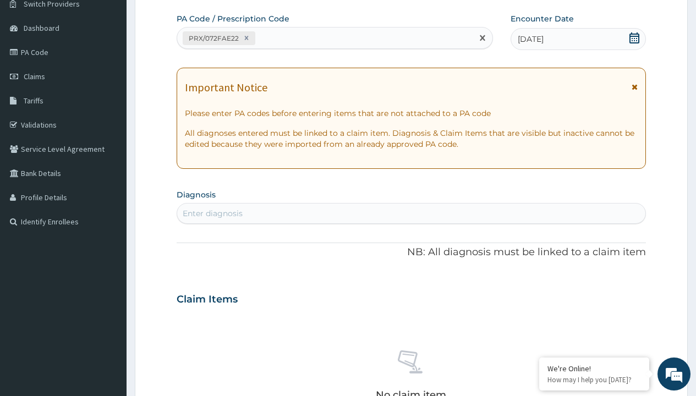
click at [212, 213] on div "Enter diagnosis" at bounding box center [213, 213] width 60 height 11
type input "prescription collected"
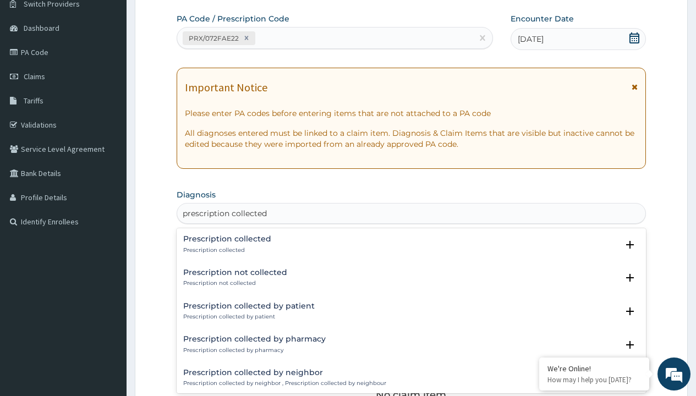
click at [225, 250] on p "Prescription collected" at bounding box center [227, 250] width 88 height 8
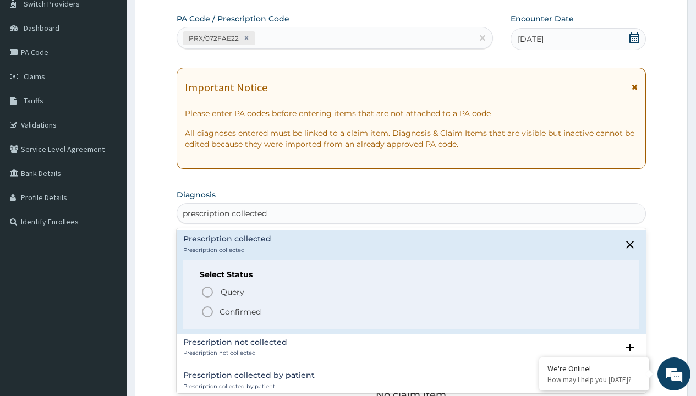
click at [240, 311] on p "Confirmed" at bounding box center [239, 311] width 41 height 11
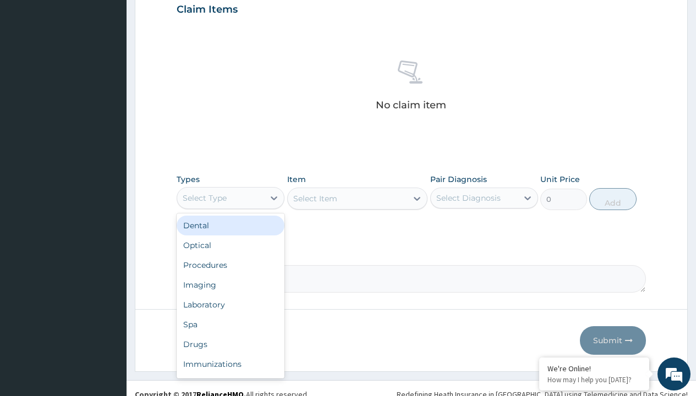
type input "procedures"
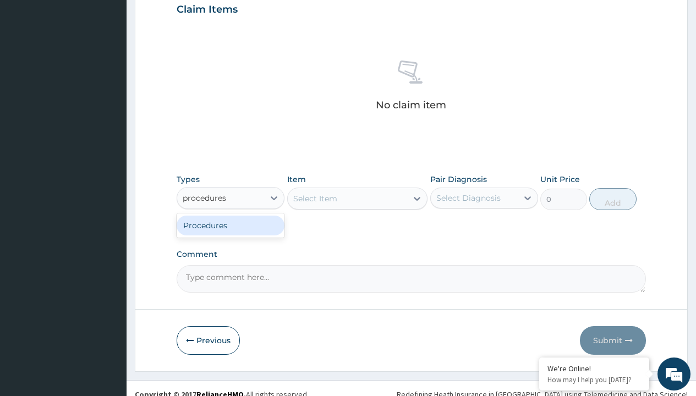
scroll to position [0, 0]
click at [230, 225] on div "Procedures" at bounding box center [231, 226] width 108 height 20
click at [315, 198] on div "Select Item" at bounding box center [315, 198] width 44 height 11
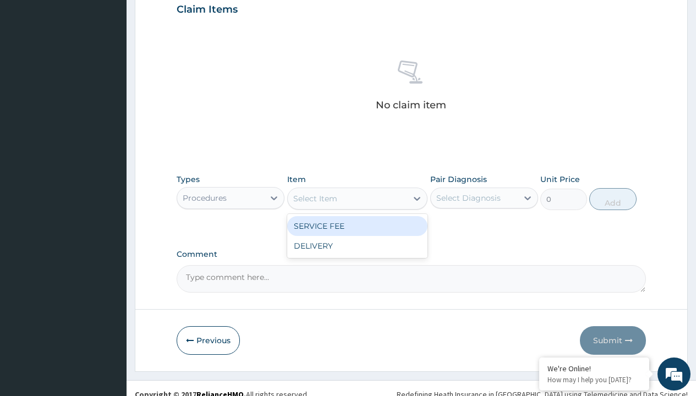
type input "service fee"
click at [357, 225] on div "SERVICE FEE" at bounding box center [357, 226] width 141 height 20
type input "100"
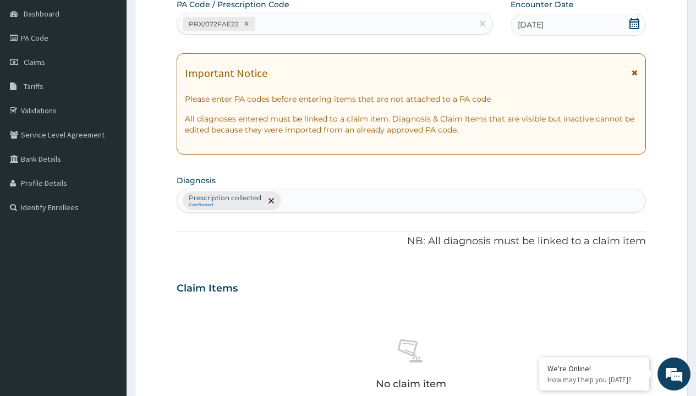
type input "prescription collected"
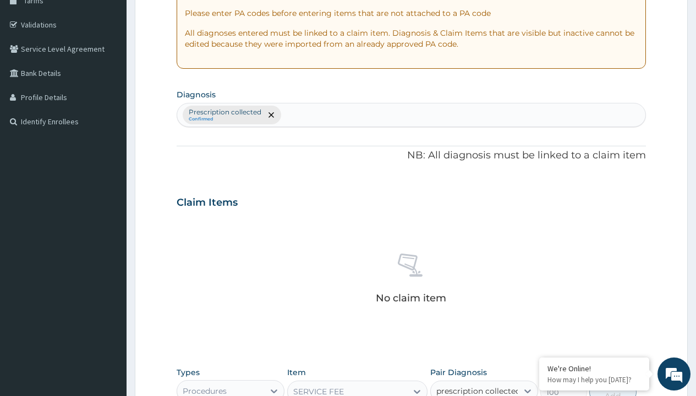
checkbox input "true"
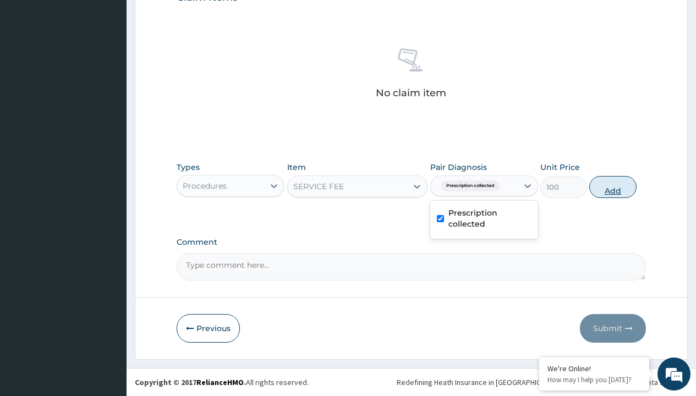
click at [613, 186] on button "Add" at bounding box center [612, 187] width 47 height 22
type input "0"
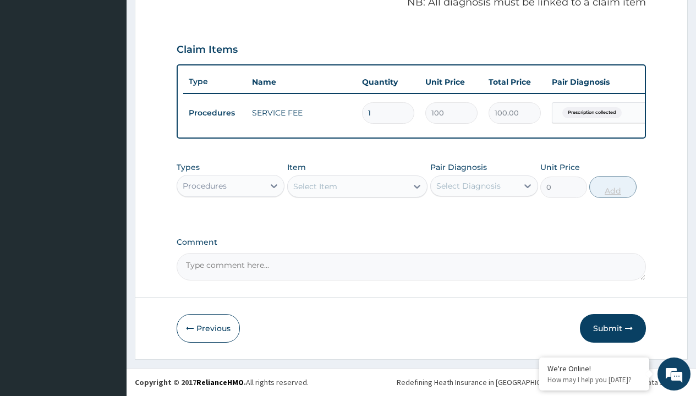
scroll to position [353, 0]
click at [205, 185] on div "Procedures" at bounding box center [205, 185] width 44 height 11
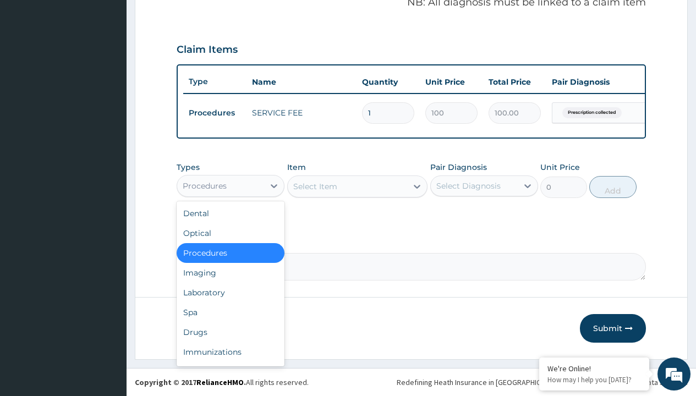
type input "drugs"
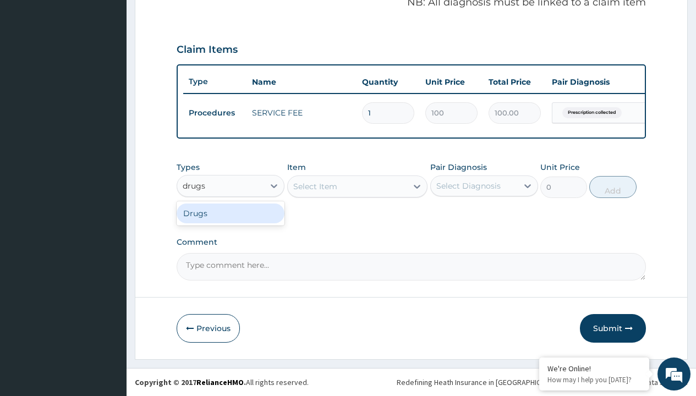
click at [230, 213] on div "Drugs" at bounding box center [231, 213] width 108 height 20
click at [315, 186] on div "Select Item" at bounding box center [357, 186] width 141 height 22
type input "lisinopril 5mg (pocco)/pack"
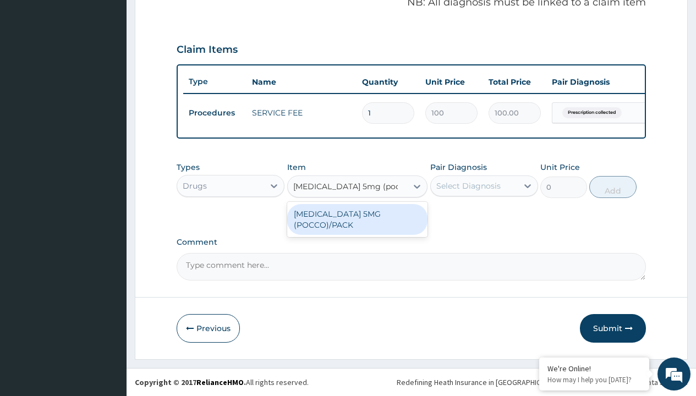
click at [357, 213] on div "LISINOPRIL 5MG (POCCO)/PACK" at bounding box center [357, 219] width 141 height 31
type input "98.4000015258789"
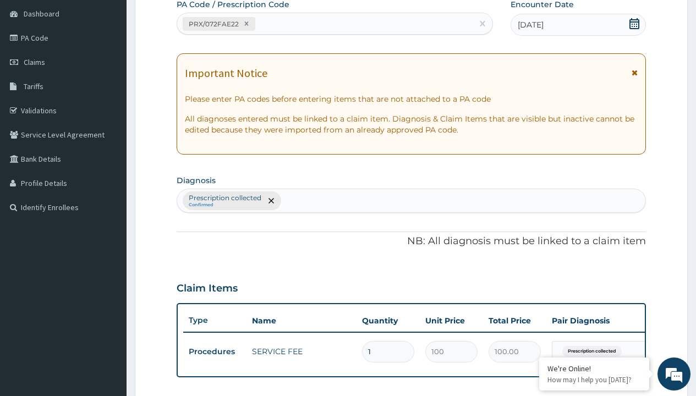
type input "prescription collected"
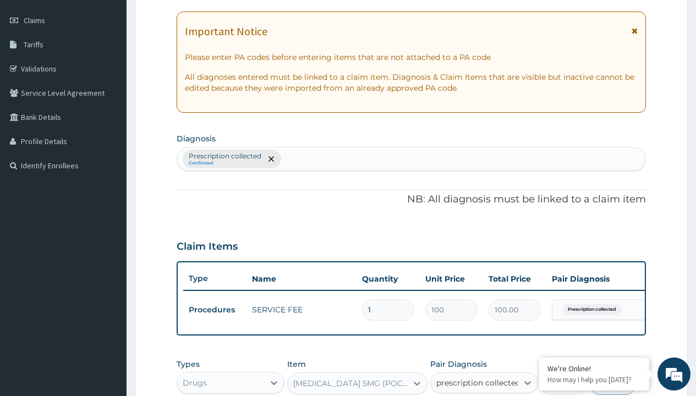
checkbox input "true"
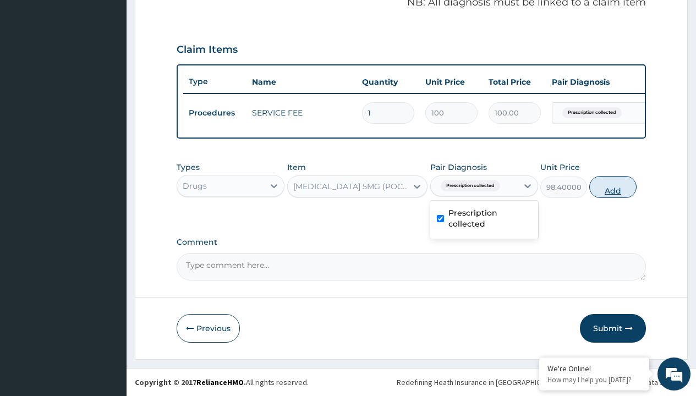
click at [613, 186] on button "Add" at bounding box center [612, 187] width 47 height 22
type input "0"
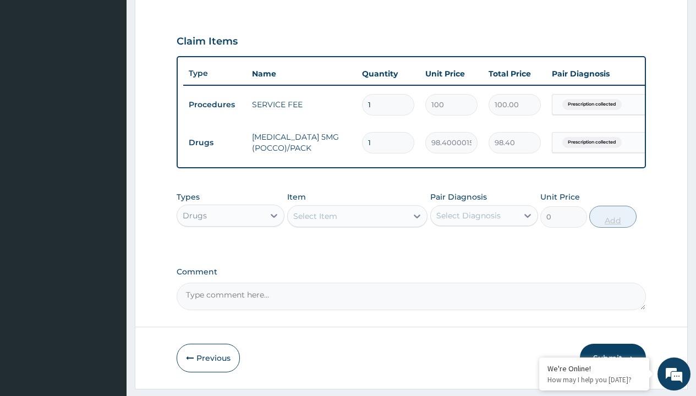
type input "28"
type input "2755.20"
type input "28"
click at [214, 142] on td "Drugs" at bounding box center [214, 143] width 63 height 20
type input "drugs"
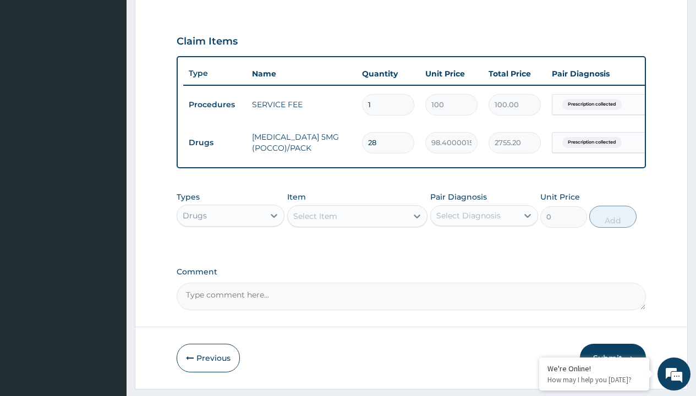
scroll to position [0, 0]
click at [230, 251] on div "Drugs" at bounding box center [231, 243] width 108 height 20
click at [315, 222] on div "Select Item" at bounding box center [315, 216] width 44 height 11
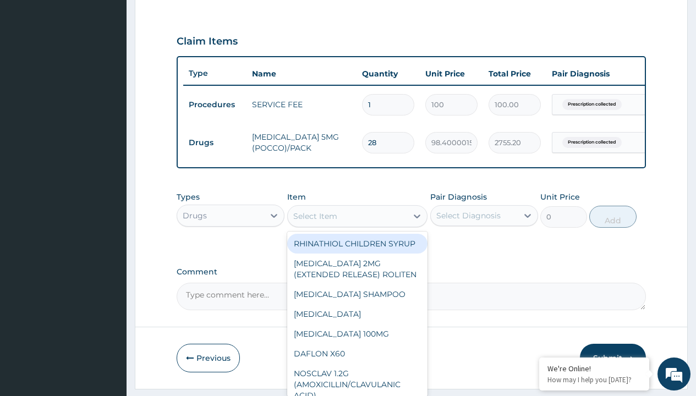
type input "rosuvastatin (ldnil) 10mg x 30"
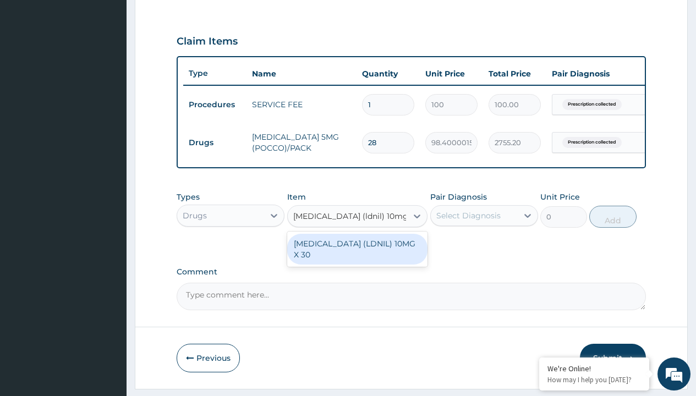
click at [357, 257] on div "ROSUVASTATIN (LDNIL) 10MG X 30" at bounding box center [357, 249] width 141 height 31
type input "260"
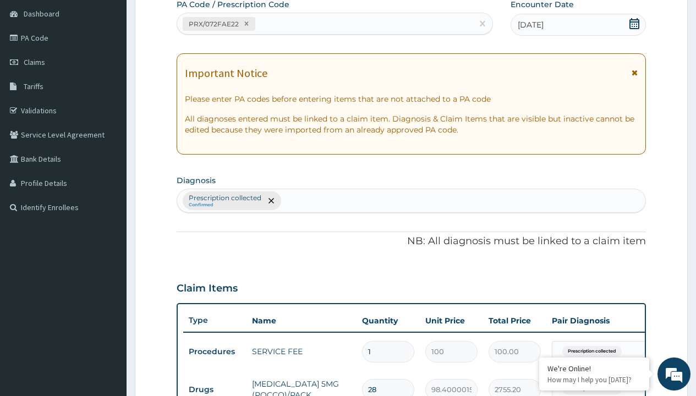
type input "prescription collected"
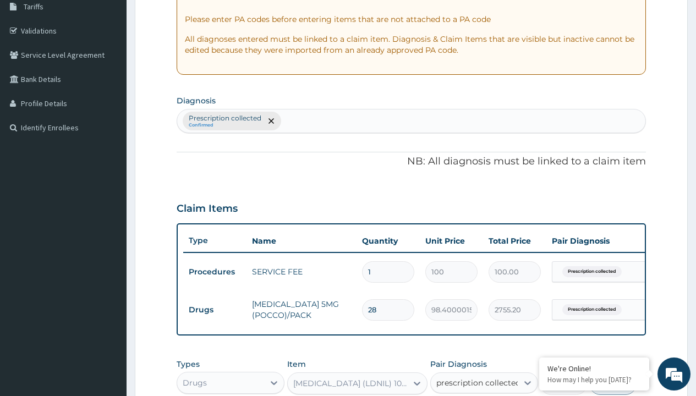
checkbox input "true"
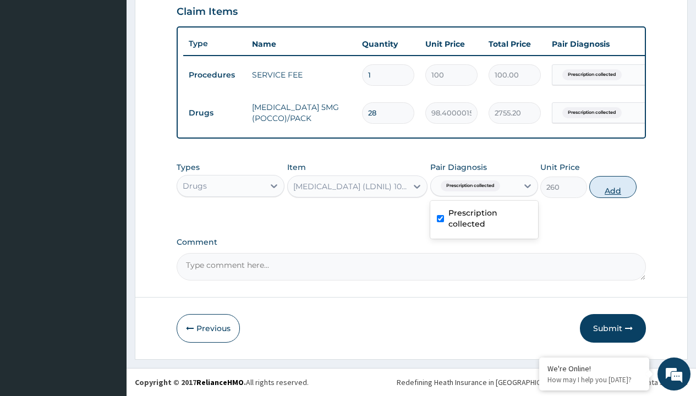
click at [613, 186] on button "Add" at bounding box center [612, 187] width 47 height 22
type input "0"
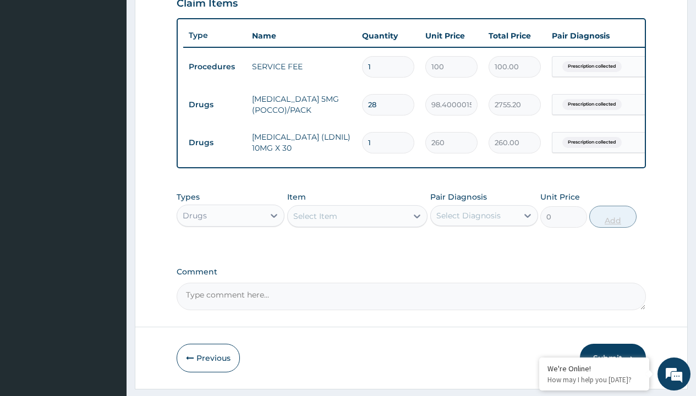
type input "30"
type input "7800.00"
type input "30"
click at [214, 104] on td "Drugs" at bounding box center [214, 105] width 63 height 20
type input "procedures"
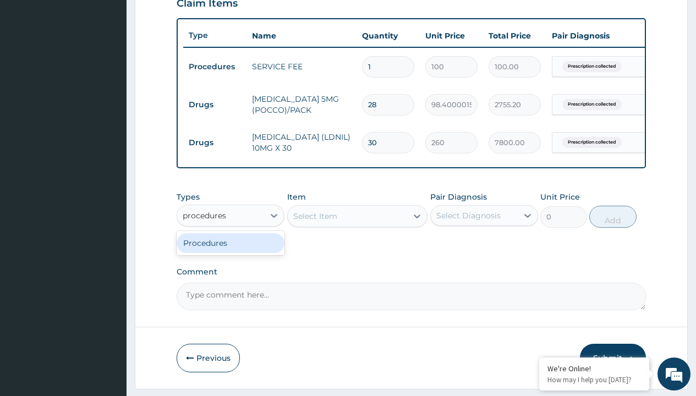
scroll to position [0, 0]
click at [230, 251] on div "Procedures" at bounding box center [231, 243] width 108 height 20
click at [315, 222] on div "Select Item" at bounding box center [315, 216] width 44 height 11
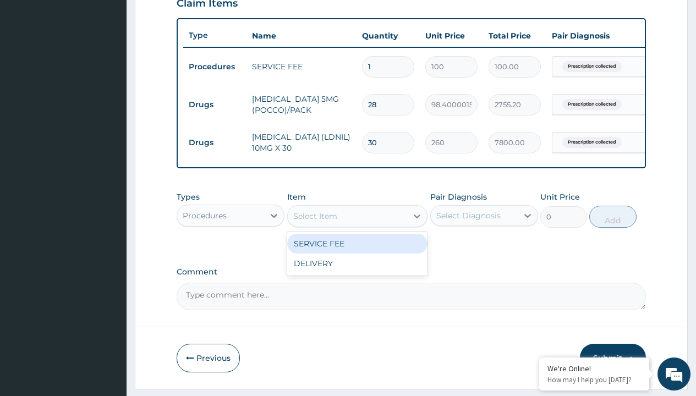
type input "delivery"
click at [357, 251] on div "DELIVERY" at bounding box center [357, 244] width 141 height 20
type input "2000"
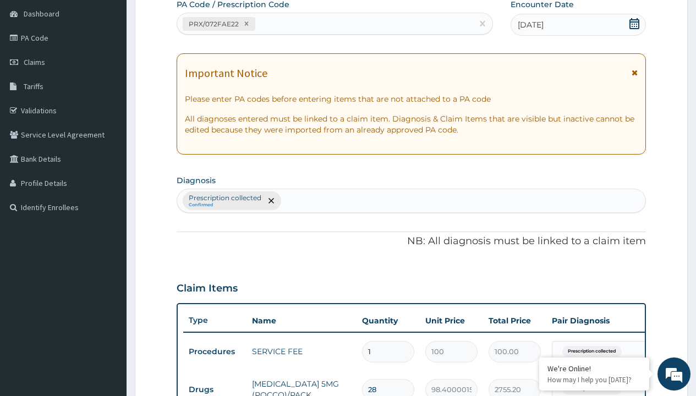
type input "prescription collected"
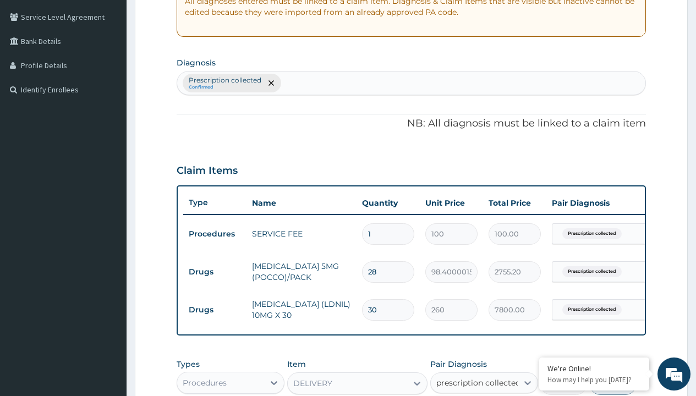
checkbox input "true"
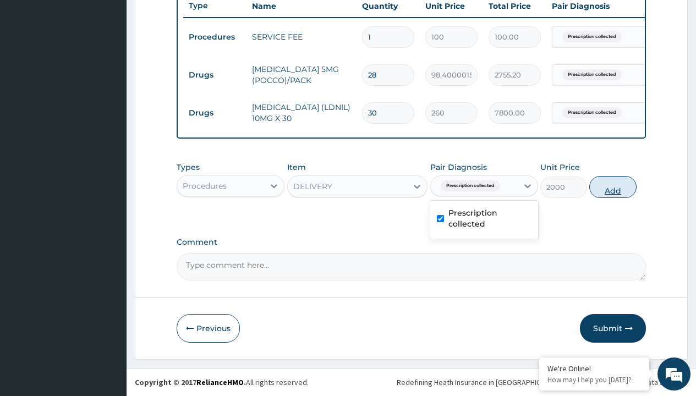
click at [613, 186] on button "Add" at bounding box center [612, 187] width 47 height 22
type input "0"
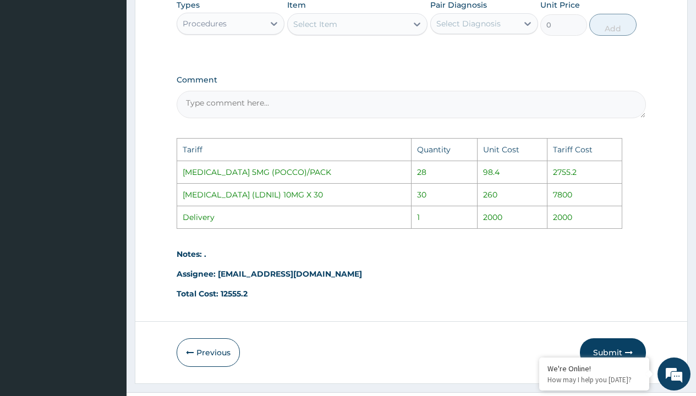
scroll to position [653, 0]
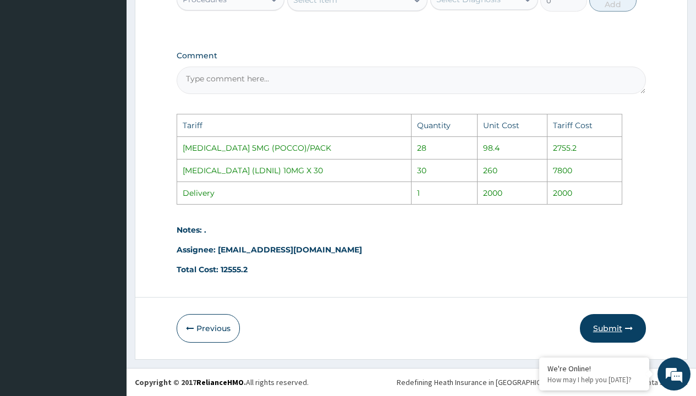
click at [617, 319] on button "Submit" at bounding box center [613, 328] width 66 height 29
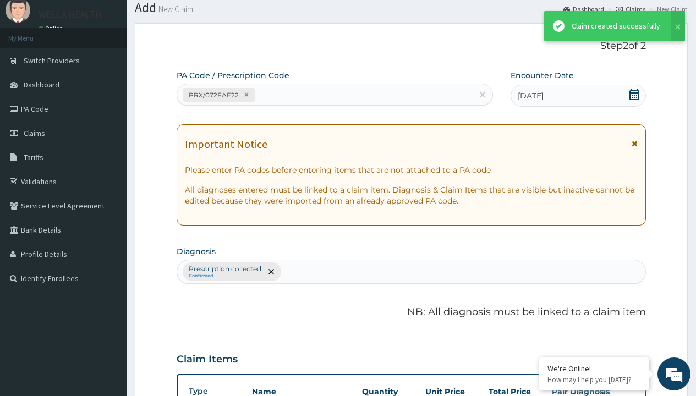
scroll to position [467, 0]
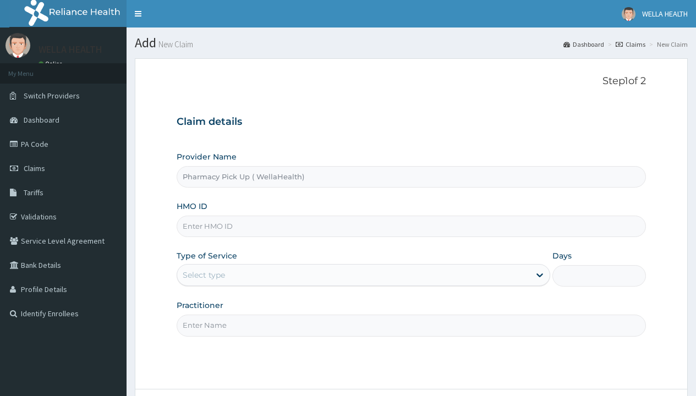
type input "Pharmacy Pick Up ( WellaHealth)"
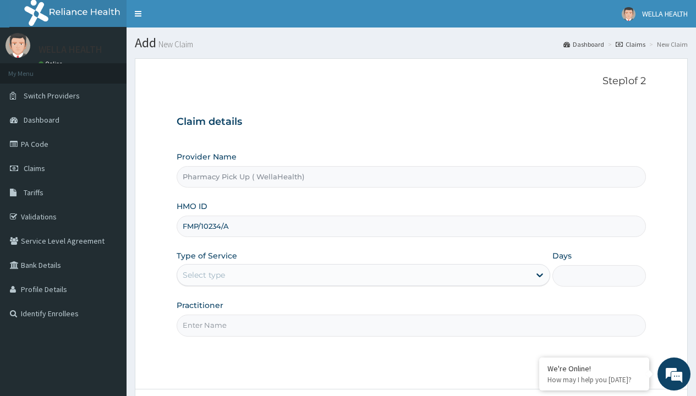
type input "FMP/10234/A"
type input "WellaHealth"
click at [203, 275] on div "Select type" at bounding box center [204, 274] width 42 height 11
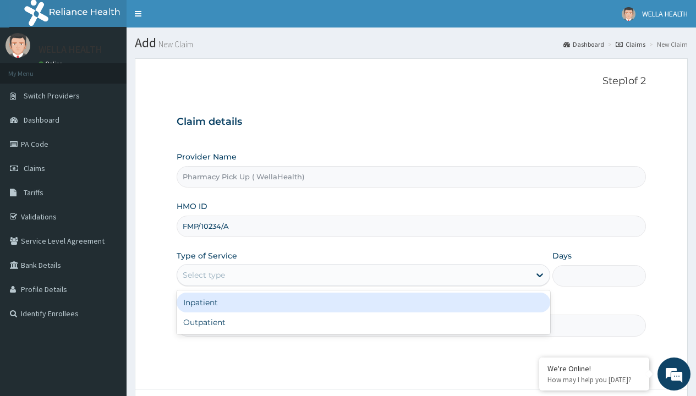
click at [363, 322] on div "Outpatient" at bounding box center [363, 322] width 373 height 20
type input "1"
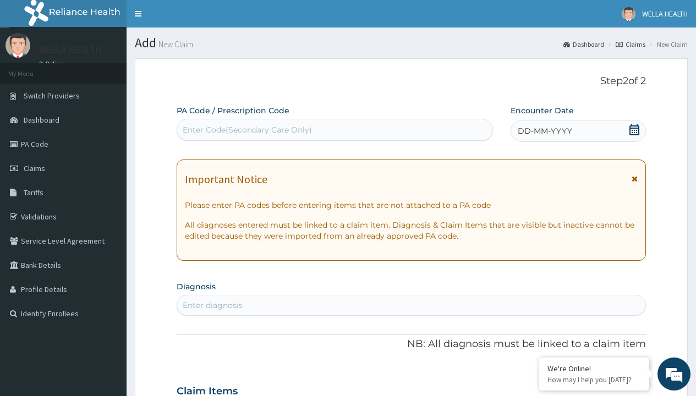
scroll to position [92, 0]
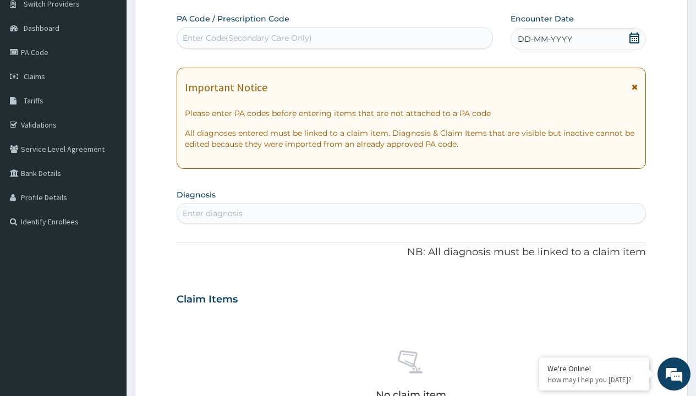
click at [544, 39] on span "DD-MM-YYYY" at bounding box center [544, 39] width 54 height 11
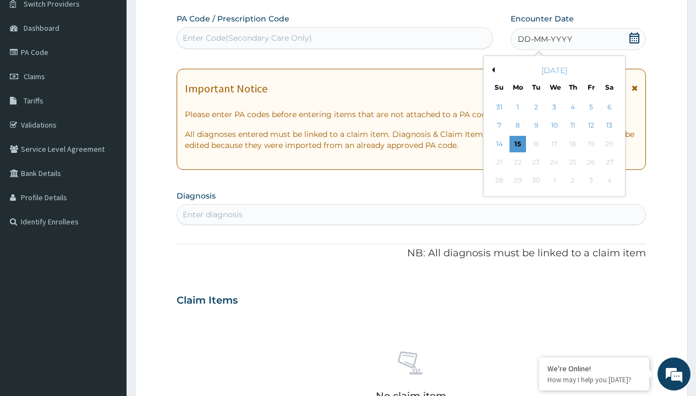
click at [491, 70] on button "Previous Month" at bounding box center [491, 69] width 5 height 5
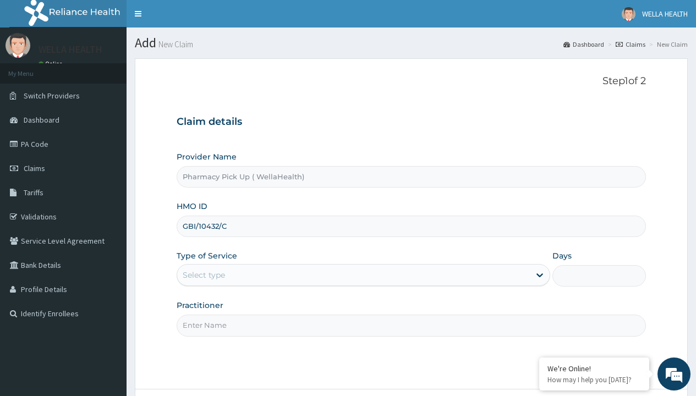
type input "GBI/10432/C"
type input "WellaHealth"
click at [203, 275] on div "Select type" at bounding box center [204, 274] width 42 height 11
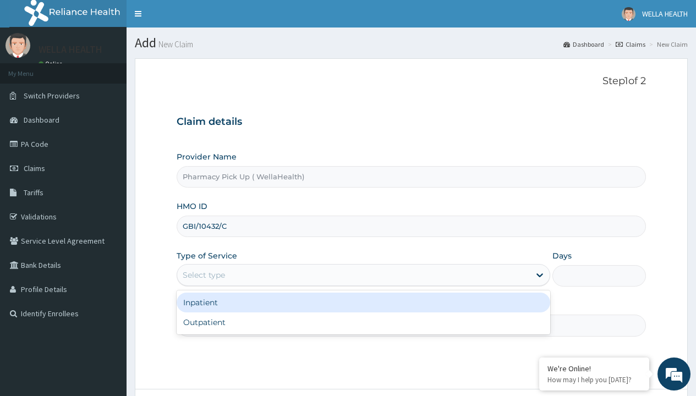
click at [363, 322] on div "Outpatient" at bounding box center [363, 322] width 373 height 20
type input "1"
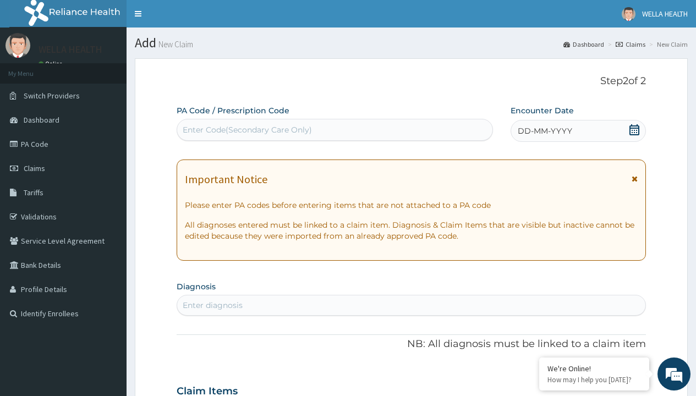
scroll to position [92, 0]
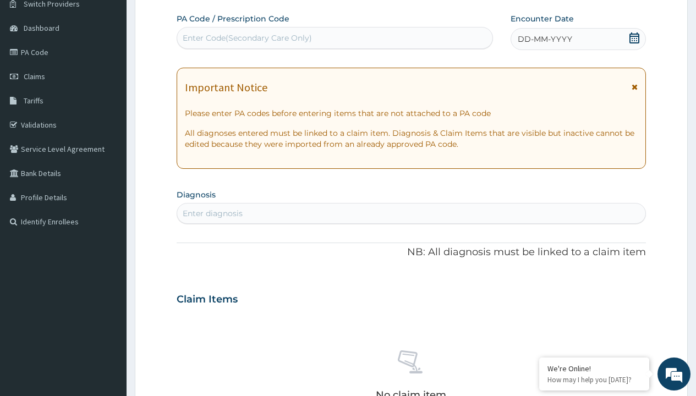
click at [544, 39] on span "DD-MM-YYYY" at bounding box center [544, 39] width 54 height 11
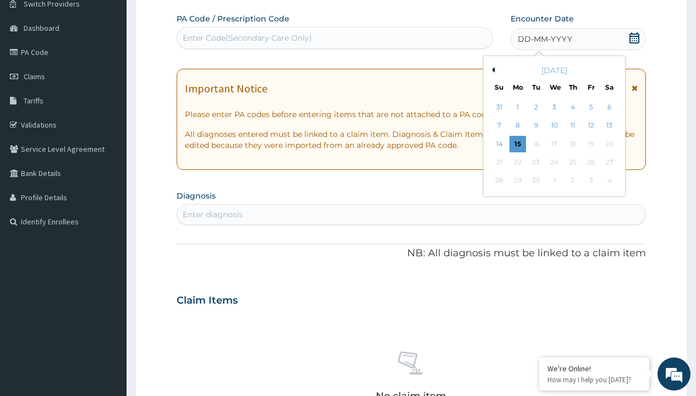
click at [491, 70] on button "Previous Month" at bounding box center [491, 69] width 5 height 5
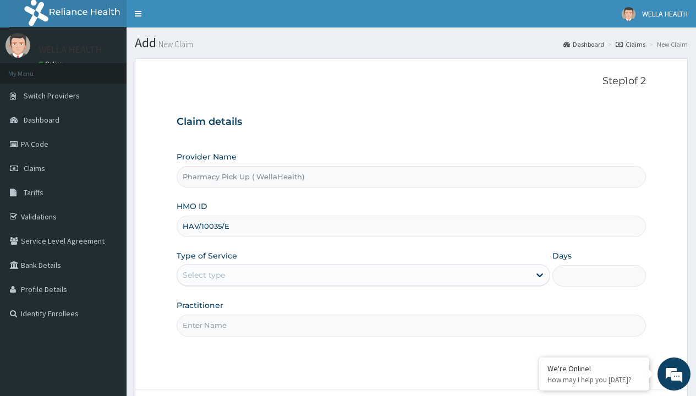
type input "HAV/10035/E"
type input "WellaHealth"
click at [203, 275] on div "Select type" at bounding box center [204, 274] width 42 height 11
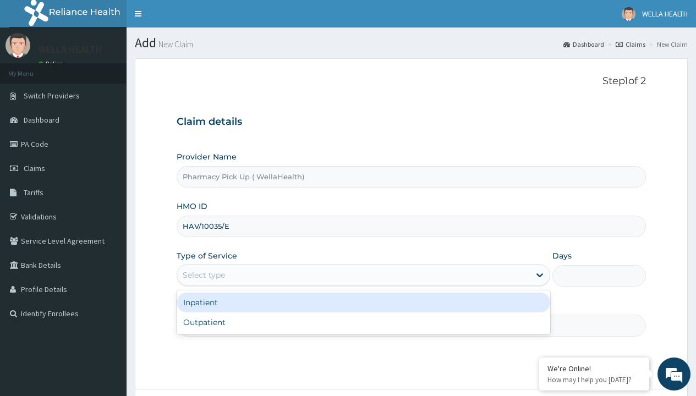
click at [363, 322] on div "Outpatient" at bounding box center [363, 322] width 373 height 20
type input "1"
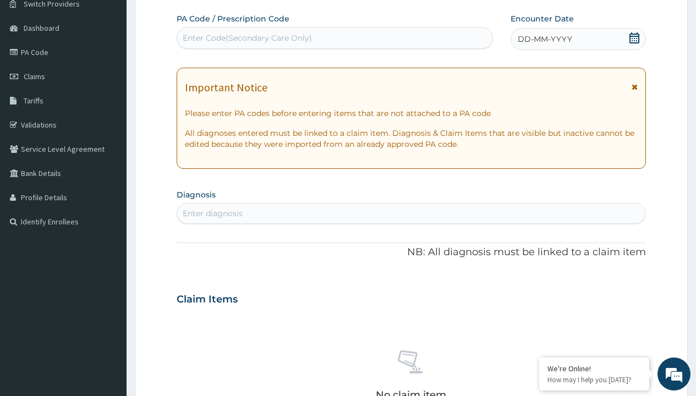
click at [544, 39] on span "DD-MM-YYYY" at bounding box center [544, 39] width 54 height 11
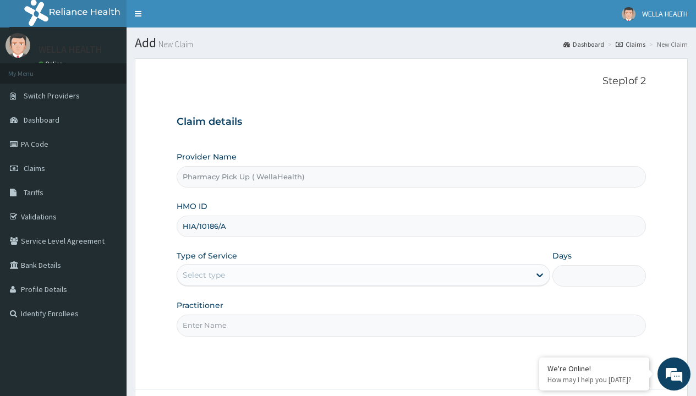
type input "HIA/10186/A"
type input "WellaHealth"
click at [203, 275] on div "Select type" at bounding box center [204, 274] width 42 height 11
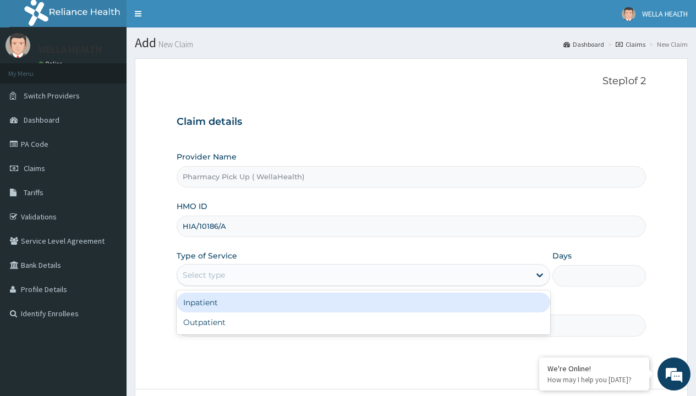
click at [363, 322] on div "Outpatient" at bounding box center [363, 322] width 373 height 20
type input "1"
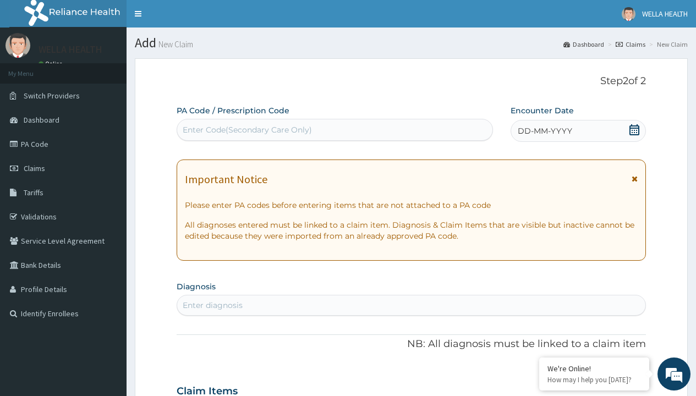
scroll to position [92, 0]
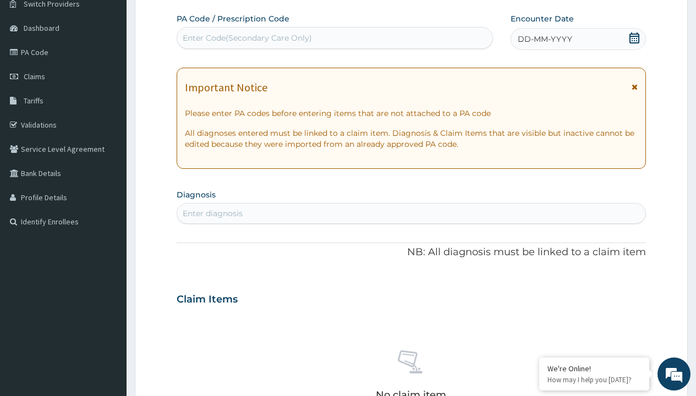
click at [544, 39] on span "DD-MM-YYYY" at bounding box center [544, 39] width 54 height 11
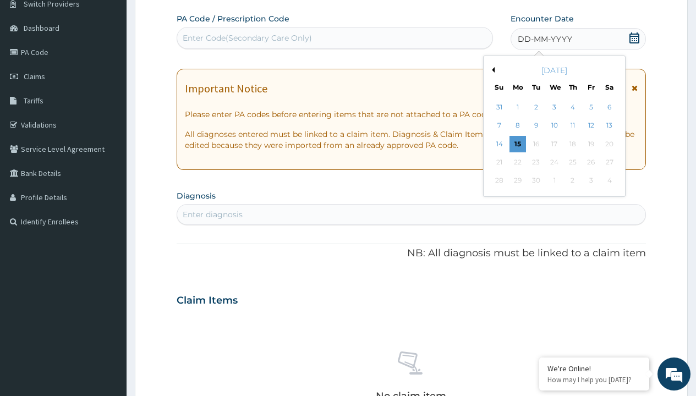
scroll to position [0, 0]
click at [491, 70] on button "Previous Month" at bounding box center [491, 69] width 5 height 5
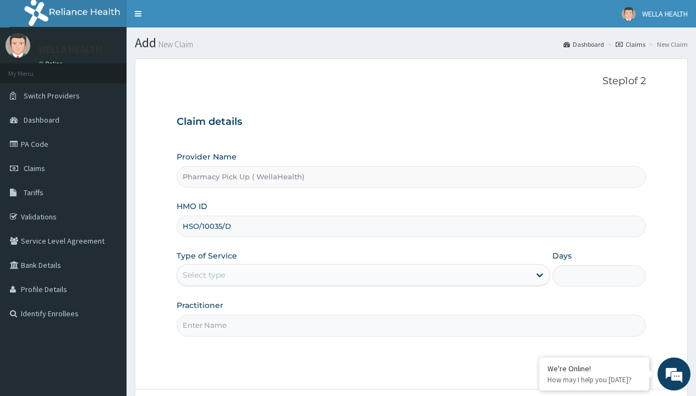
type input "HSO/10035/D"
type input "WellaHealth"
click at [203, 275] on div "Select type" at bounding box center [204, 274] width 42 height 11
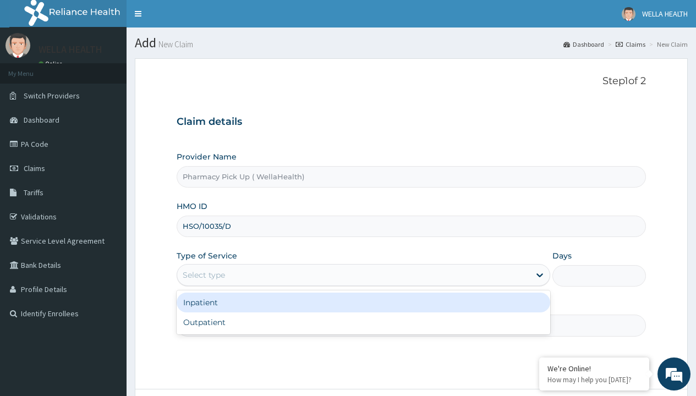
click at [363, 322] on div "Outpatient" at bounding box center [363, 322] width 373 height 20
type input "1"
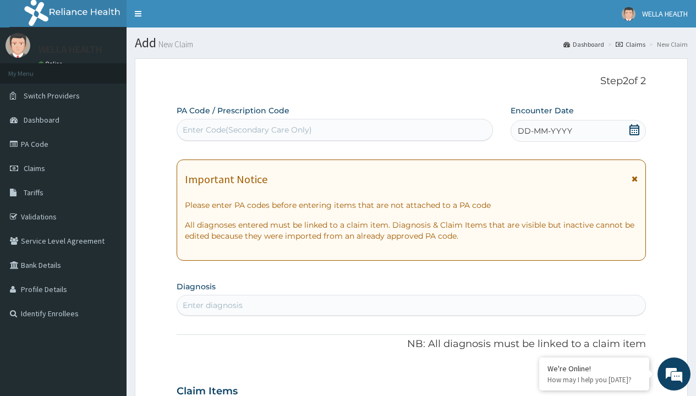
scroll to position [92, 0]
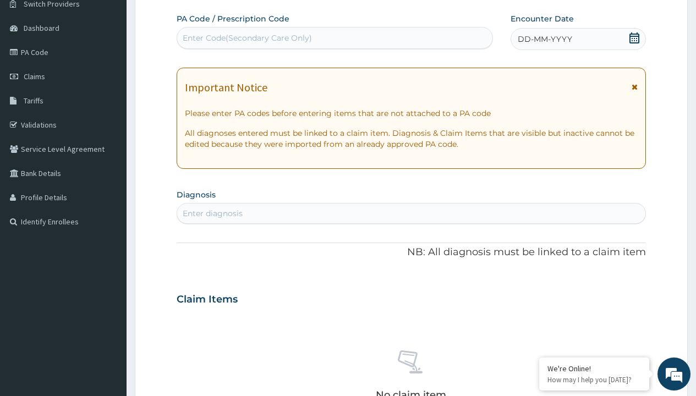
click at [544, 39] on span "DD-MM-YYYY" at bounding box center [544, 39] width 54 height 11
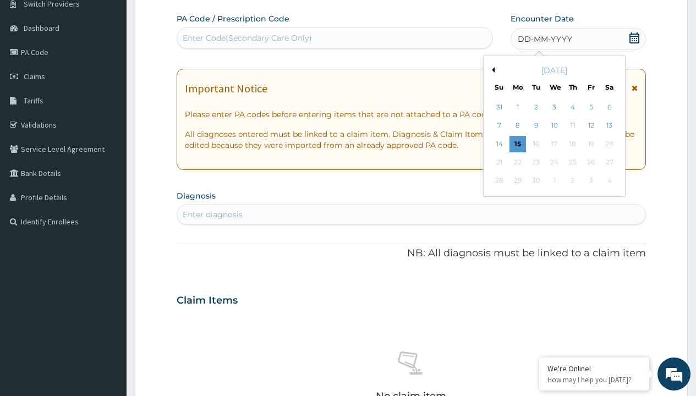
scroll to position [0, 0]
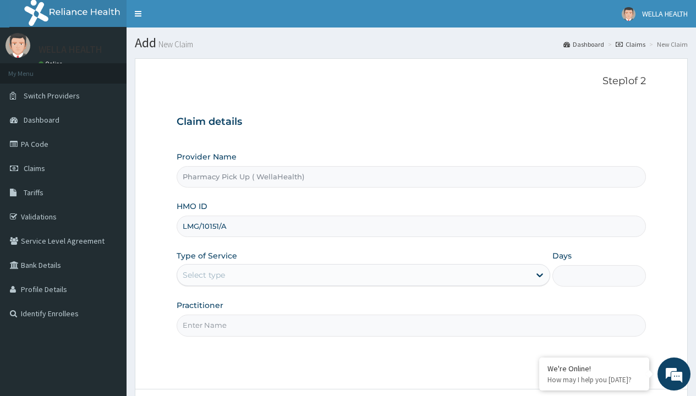
type input "LMG/10151/A"
type input "WellaHealth"
click at [203, 275] on div "Select type" at bounding box center [204, 274] width 42 height 11
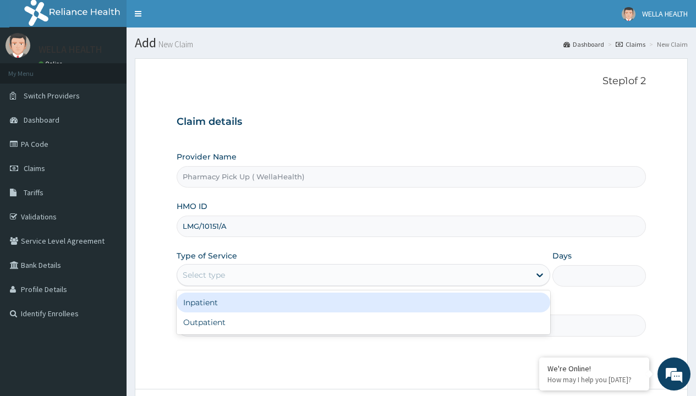
click at [363, 322] on div "Outpatient" at bounding box center [363, 322] width 373 height 20
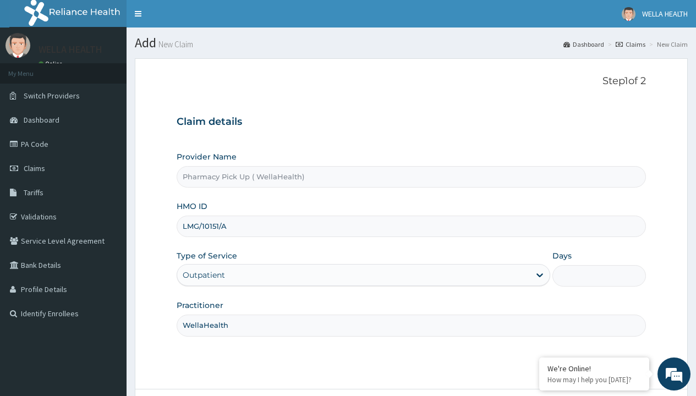
type input "1"
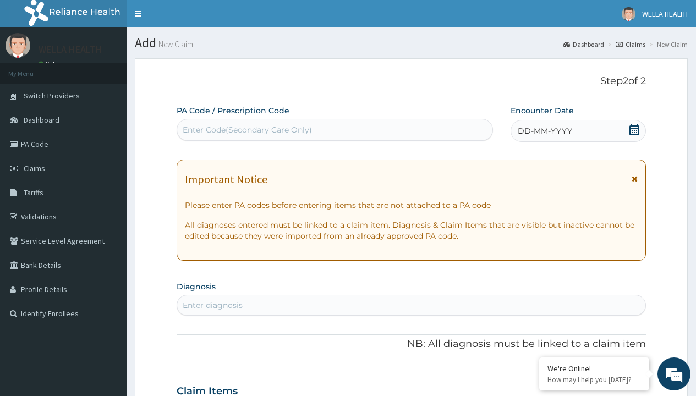
scroll to position [92, 0]
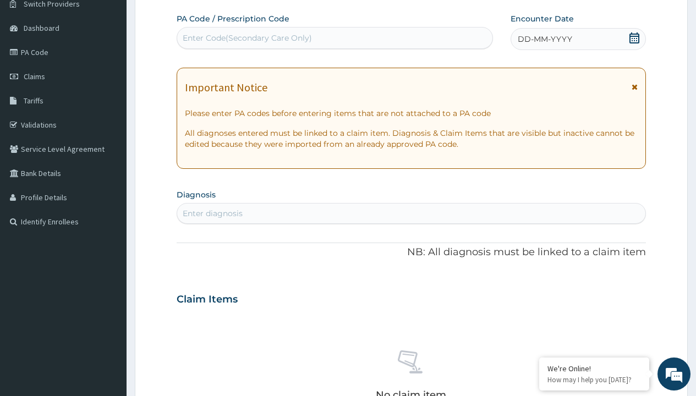
click at [544, 39] on span "DD-MM-YYYY" at bounding box center [544, 39] width 54 height 11
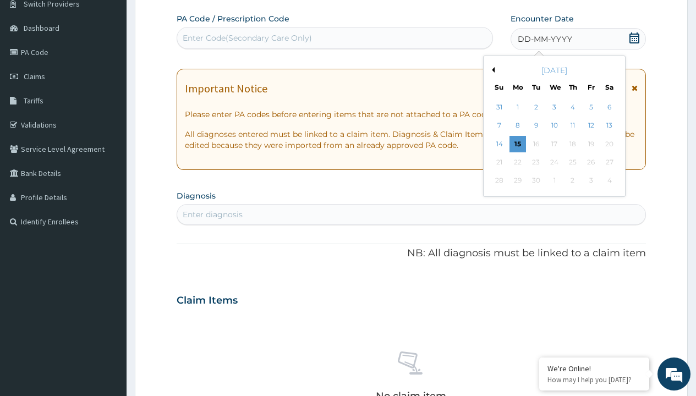
click at [491, 70] on button "Previous Month" at bounding box center [491, 69] width 5 height 5
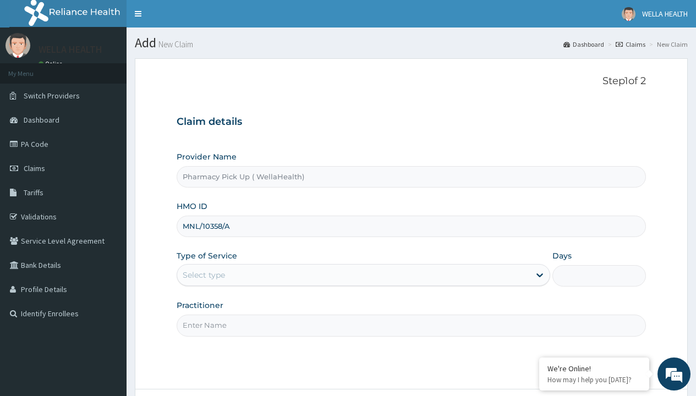
type input "MNL/10358/A"
type input "WellaHealth"
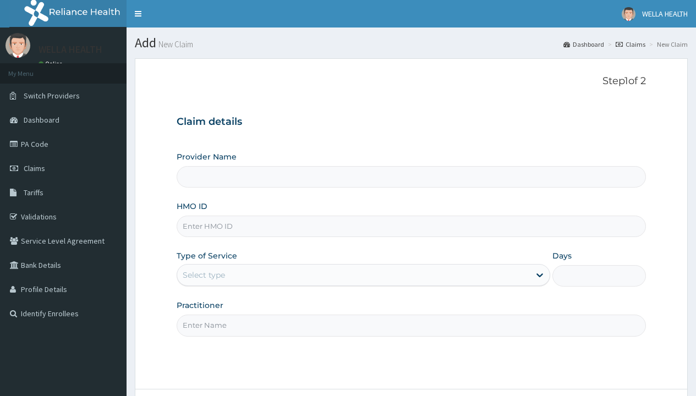
type input "Pharmacy Pick Up ( WellaHealth)"
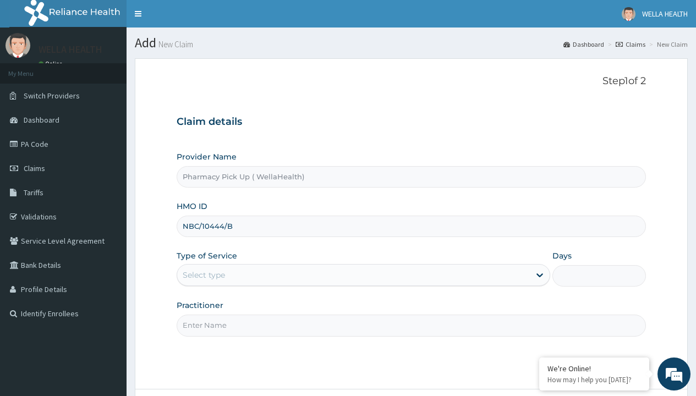
type input "NBC/10444/B"
type input "WellaHealth"
click at [203, 275] on div "Select type" at bounding box center [204, 274] width 42 height 11
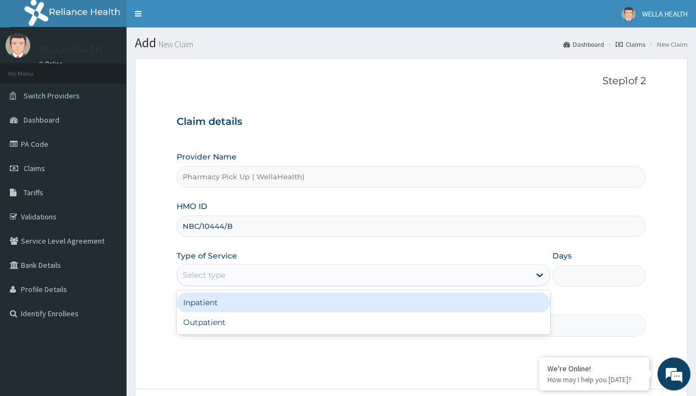
click at [363, 322] on div "Outpatient" at bounding box center [363, 322] width 373 height 20
type input "1"
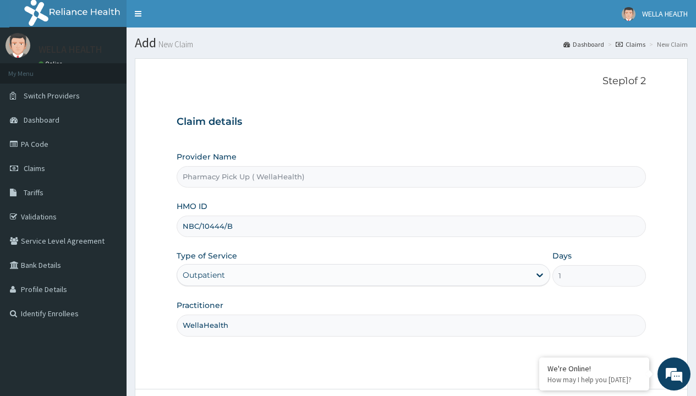
type input "PZA/10006/A"
type input "WellaHealth"
click at [203, 275] on div "Select type" at bounding box center [204, 274] width 42 height 11
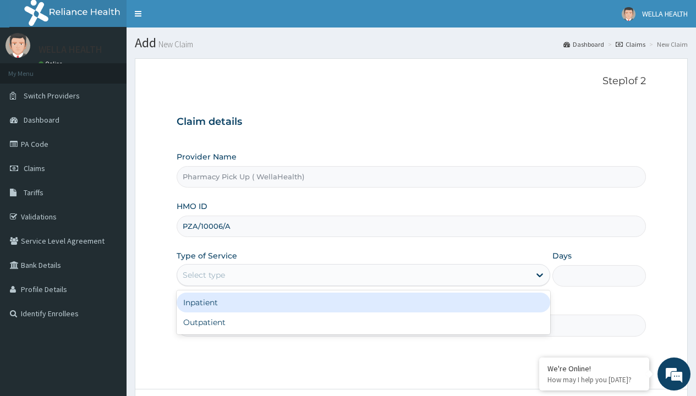
click at [363, 322] on div "Outpatient" at bounding box center [363, 322] width 373 height 20
type input "1"
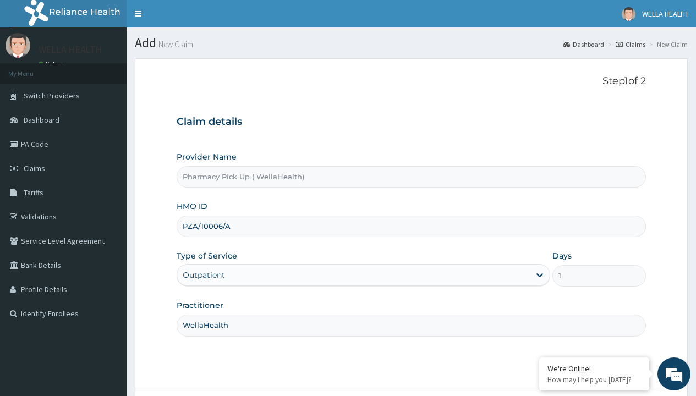
scroll to position [92, 0]
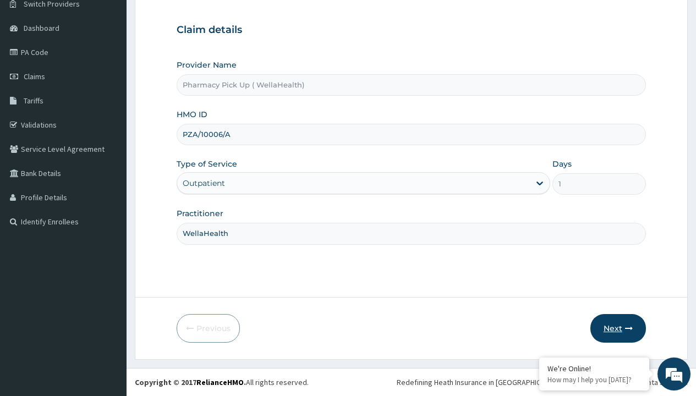
click at [617, 328] on button "Next" at bounding box center [618, 328] width 56 height 29
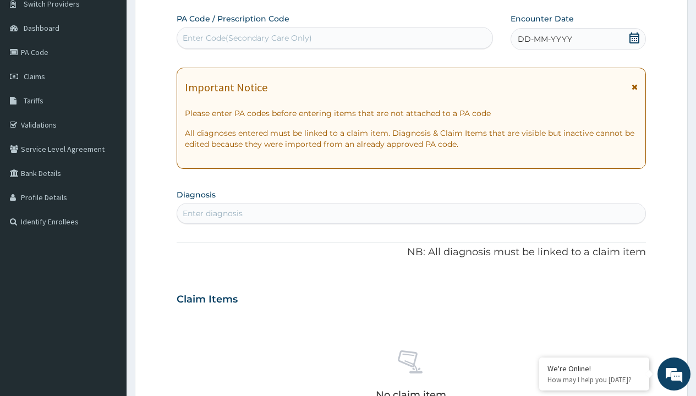
click at [544, 39] on span "DD-MM-YYYY" at bounding box center [544, 39] width 54 height 11
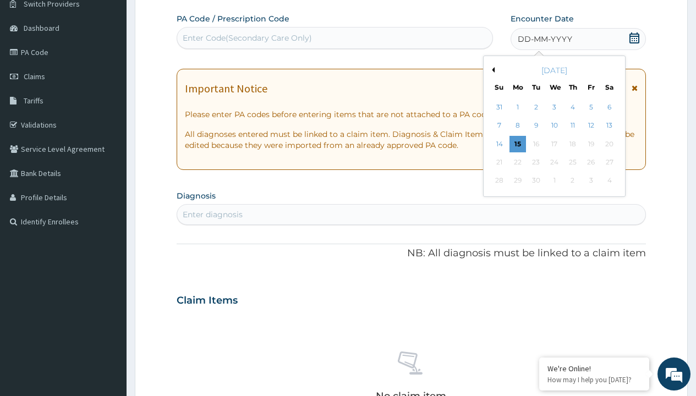
click at [491, 70] on button "Previous Month" at bounding box center [491, 69] width 5 height 5
click at [535, 144] on div "12" at bounding box center [535, 144] width 16 height 16
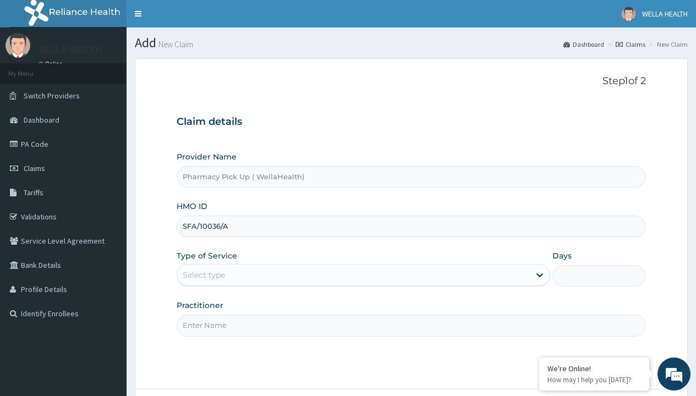
type input "SFA/10036/A"
type input "WellaHealth"
click at [203, 275] on div "Select type" at bounding box center [204, 274] width 42 height 11
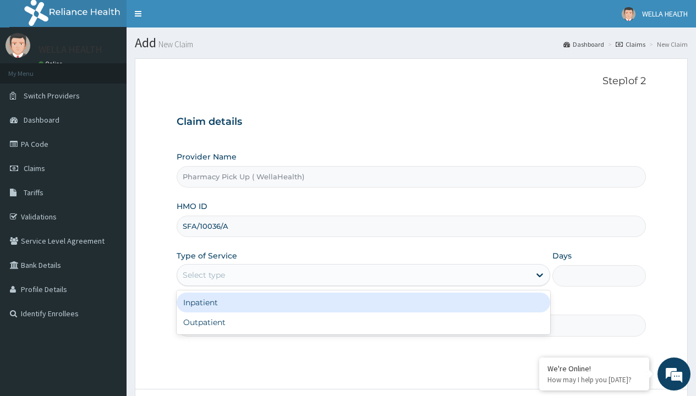
click at [363, 322] on div "Outpatient" at bounding box center [363, 322] width 373 height 20
type input "1"
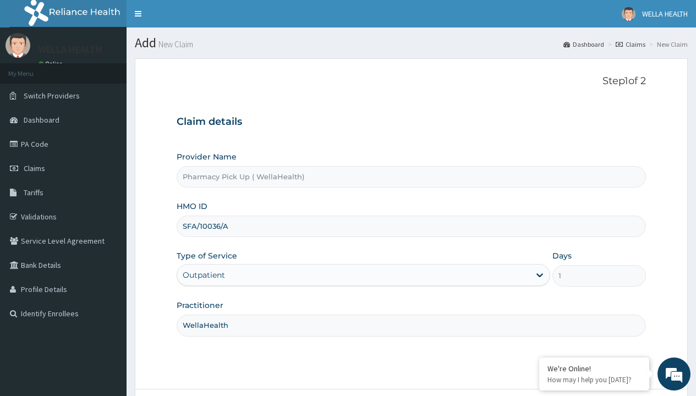
scroll to position [92, 0]
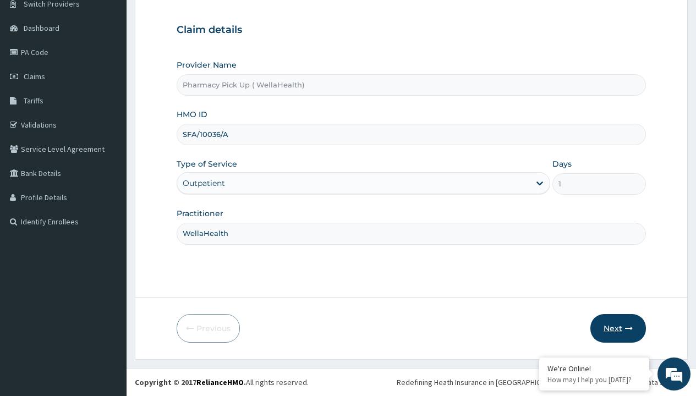
click at [617, 328] on button "Next" at bounding box center [618, 328] width 56 height 29
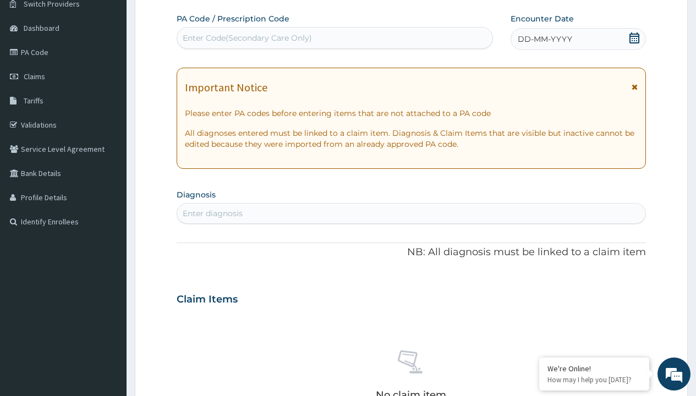
scroll to position [0, 0]
